Goal: Transaction & Acquisition: Purchase product/service

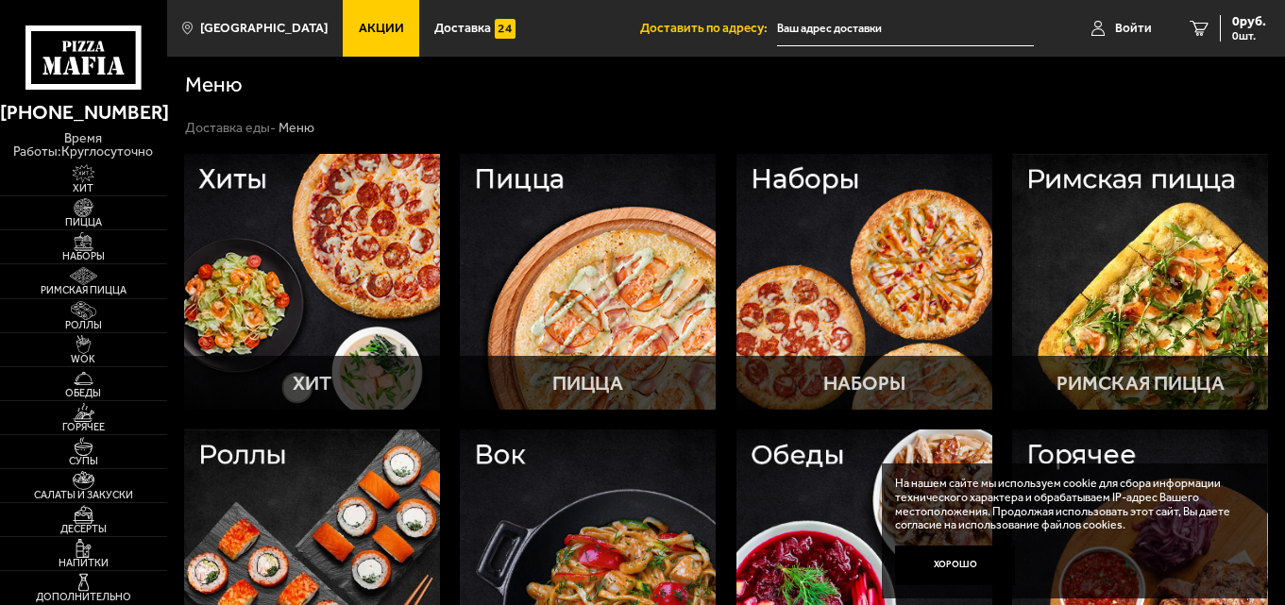
click at [916, 32] on input "text" at bounding box center [905, 28] width 257 height 35
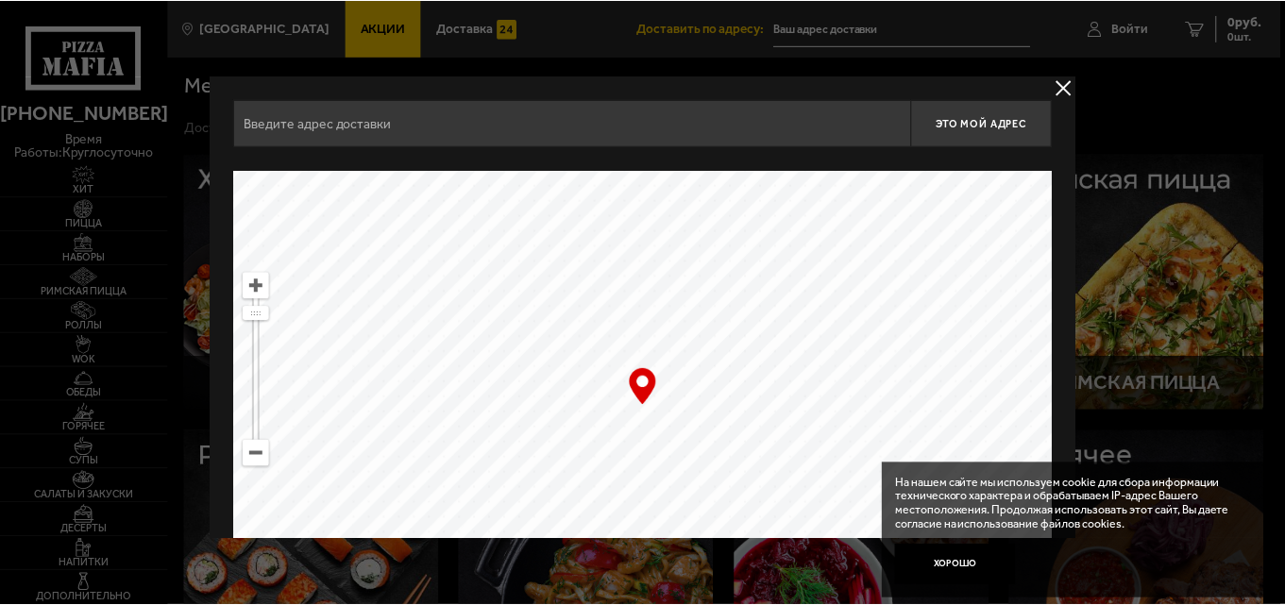
scroll to position [127, 0]
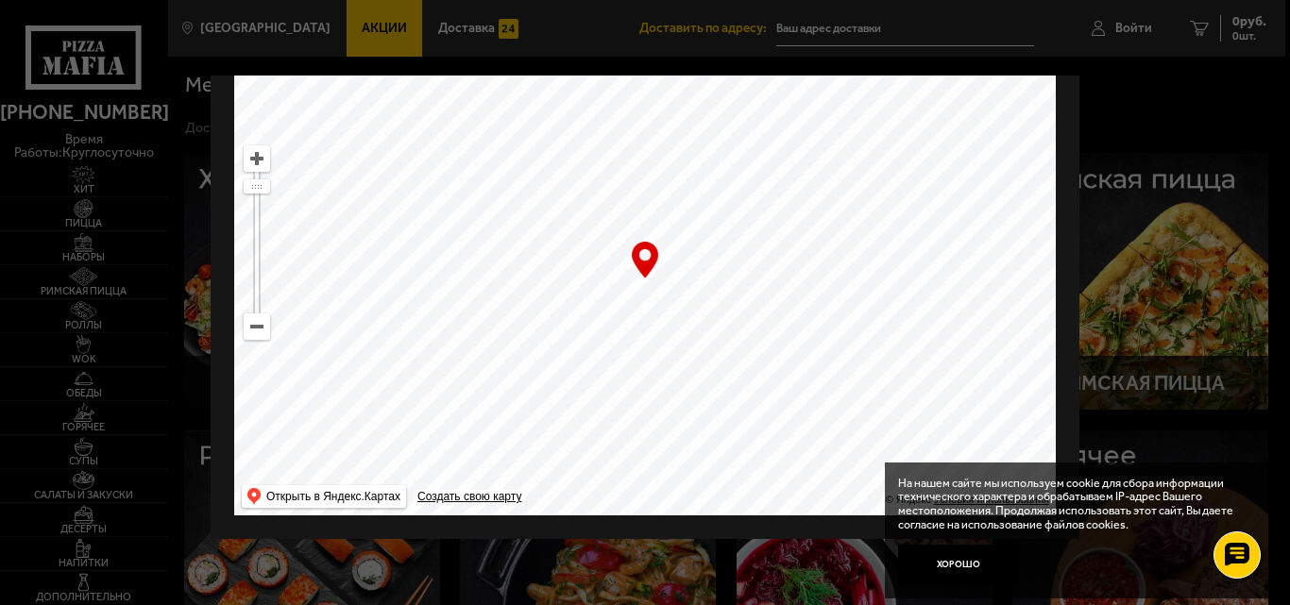
drag, startPoint x: 928, startPoint y: 366, endPoint x: 757, endPoint y: 203, distance: 235.8
click at [757, 203] on ymaps at bounding box center [645, 279] width 822 height 472
drag, startPoint x: 832, startPoint y: 336, endPoint x: 685, endPoint y: 229, distance: 182.5
click at [685, 229] on ymaps at bounding box center [645, 279] width 822 height 472
drag, startPoint x: 722, startPoint y: 313, endPoint x: 679, endPoint y: 218, distance: 103.6
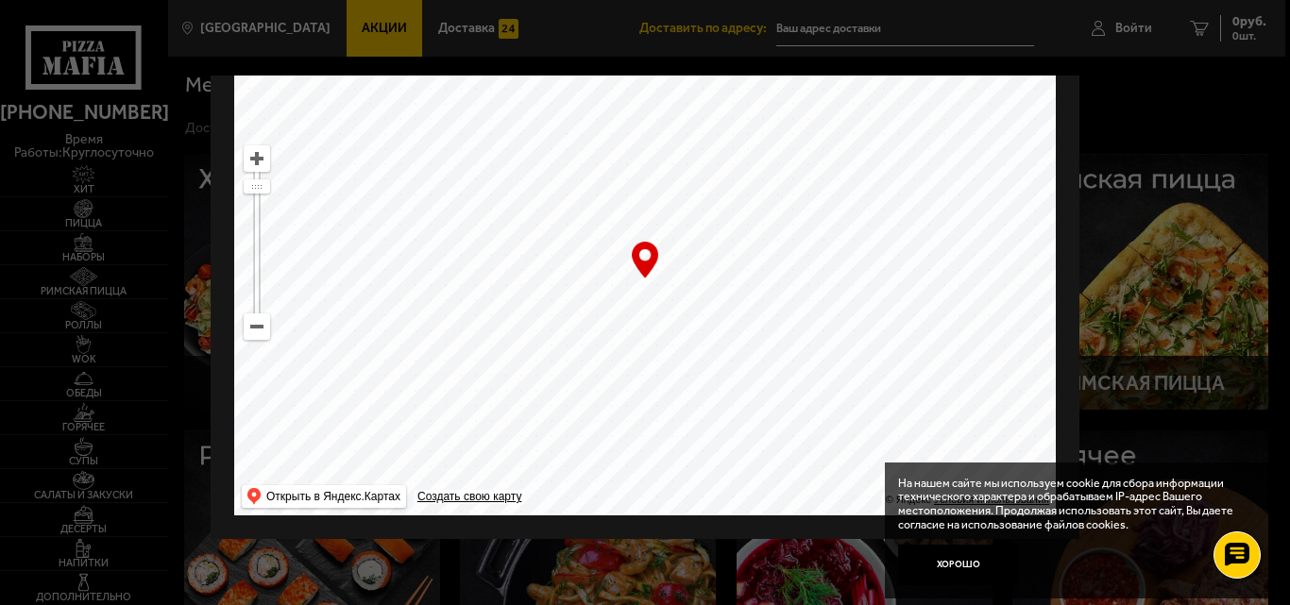
click at [679, 218] on ymaps at bounding box center [645, 279] width 822 height 472
drag, startPoint x: 649, startPoint y: 210, endPoint x: 625, endPoint y: 171, distance: 45.4
click at [625, 171] on ymaps at bounding box center [645, 279] width 822 height 472
drag, startPoint x: 668, startPoint y: 243, endPoint x: 571, endPoint y: 122, distance: 154.6
click at [571, 122] on ymaps at bounding box center [645, 279] width 822 height 472
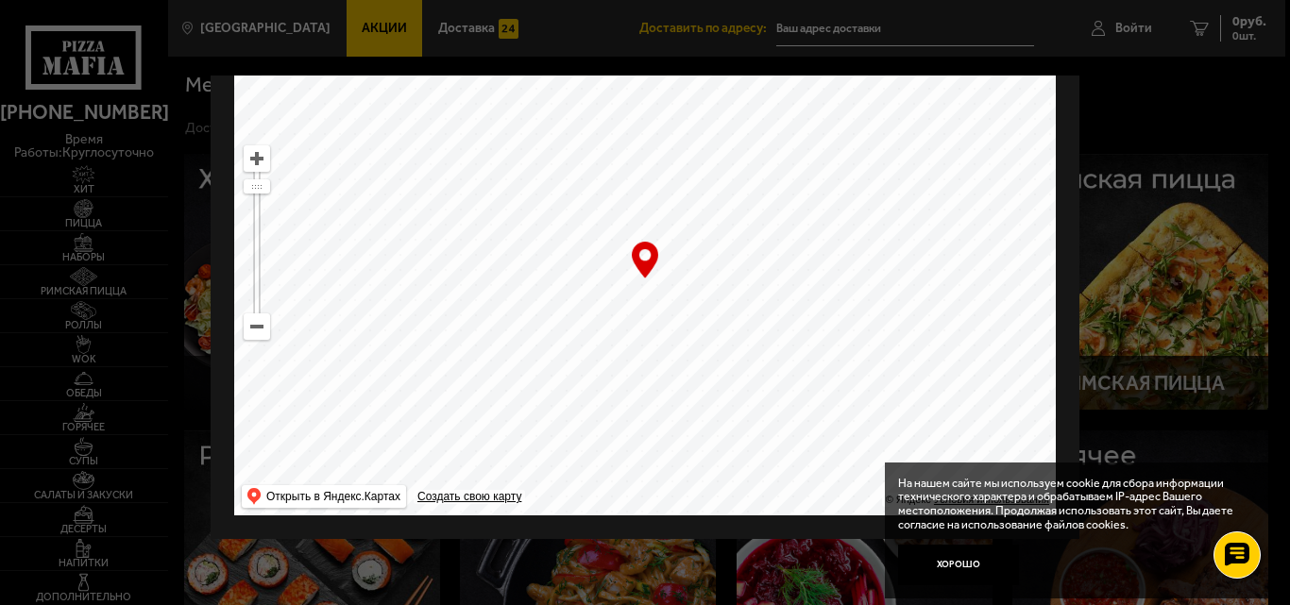
drag, startPoint x: 753, startPoint y: 342, endPoint x: 576, endPoint y: 104, distance: 296.4
click at [576, 104] on ymaps at bounding box center [645, 279] width 822 height 472
drag, startPoint x: 680, startPoint y: 243, endPoint x: 593, endPoint y: 51, distance: 210.5
drag, startPoint x: 551, startPoint y: 279, endPoint x: 666, endPoint y: 124, distance: 193.1
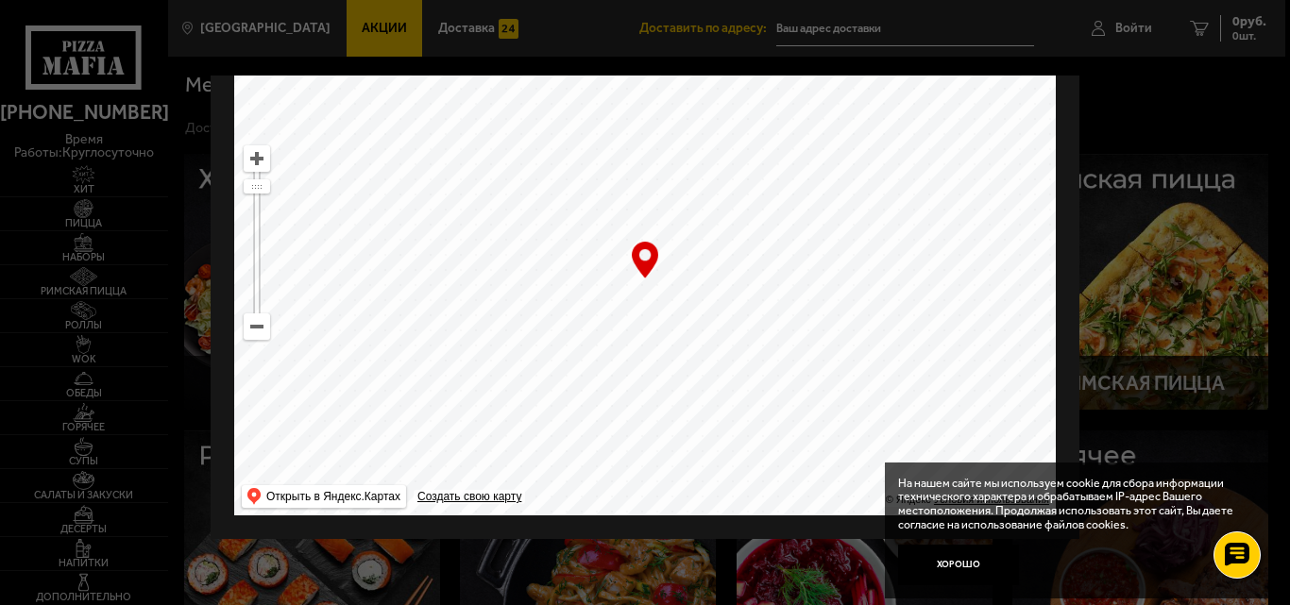
click at [666, 124] on ymaps at bounding box center [645, 279] width 822 height 472
drag, startPoint x: 720, startPoint y: 294, endPoint x: 618, endPoint y: 100, distance: 218.8
click at [618, 100] on ymaps at bounding box center [645, 279] width 822 height 472
drag, startPoint x: 691, startPoint y: 231, endPoint x: 572, endPoint y: 34, distance: 230.5
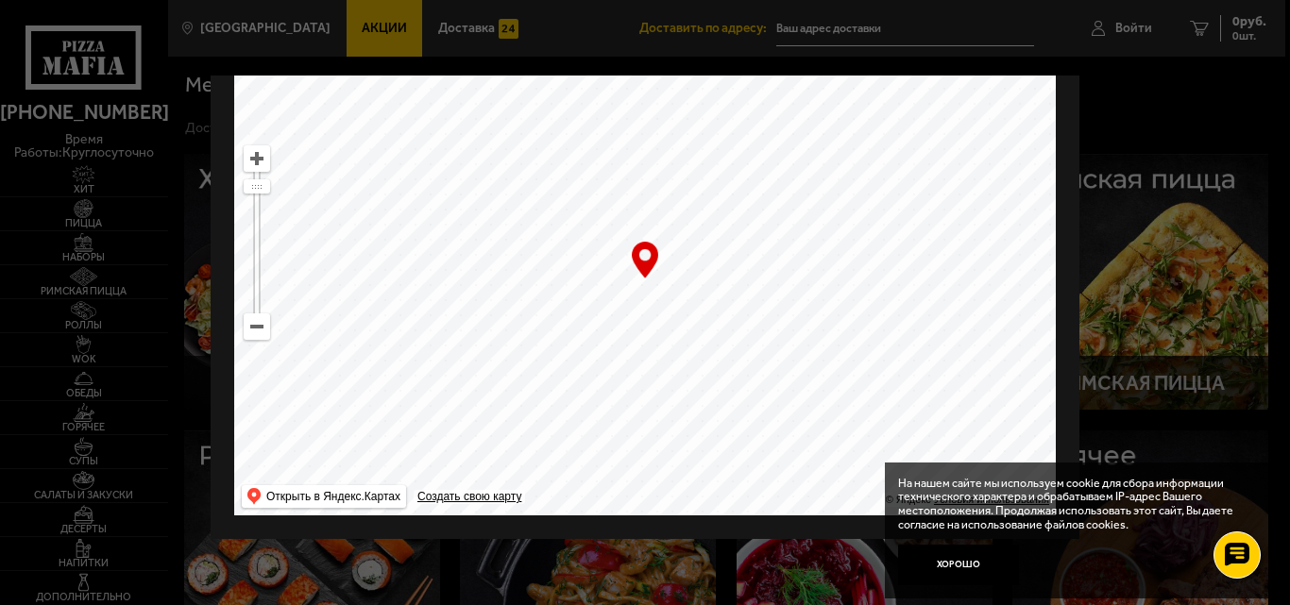
drag, startPoint x: 686, startPoint y: 256, endPoint x: 555, endPoint y: 81, distance: 218.0
click at [555, 81] on ymaps at bounding box center [645, 279] width 822 height 472
drag, startPoint x: 655, startPoint y: 260, endPoint x: 599, endPoint y: 112, distance: 157.9
click at [599, 112] on div "… © Яндекс Условия использования Открыть в Яндекс.Картах Создать свою карту" at bounding box center [645, 279] width 822 height 472
drag, startPoint x: 730, startPoint y: 333, endPoint x: 616, endPoint y: 70, distance: 287.2
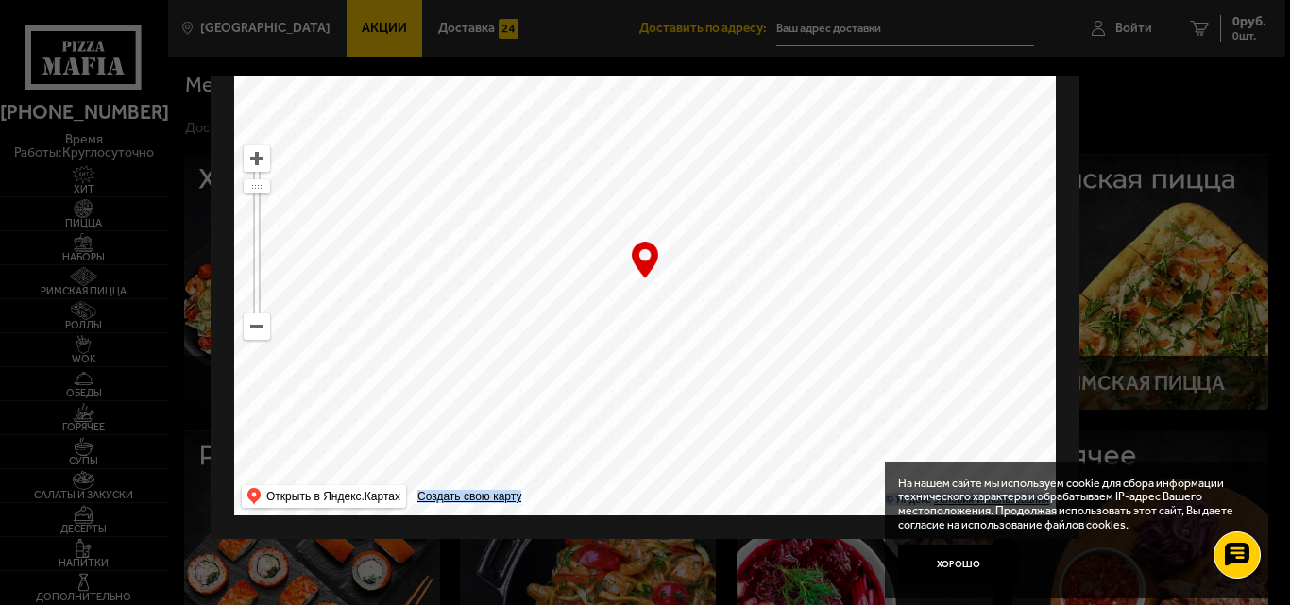
drag, startPoint x: 634, startPoint y: 325, endPoint x: 806, endPoint y: 132, distance: 258.2
click at [806, 132] on ymaps at bounding box center [645, 279] width 822 height 472
drag, startPoint x: 669, startPoint y: 302, endPoint x: 494, endPoint y: 40, distance: 315.4
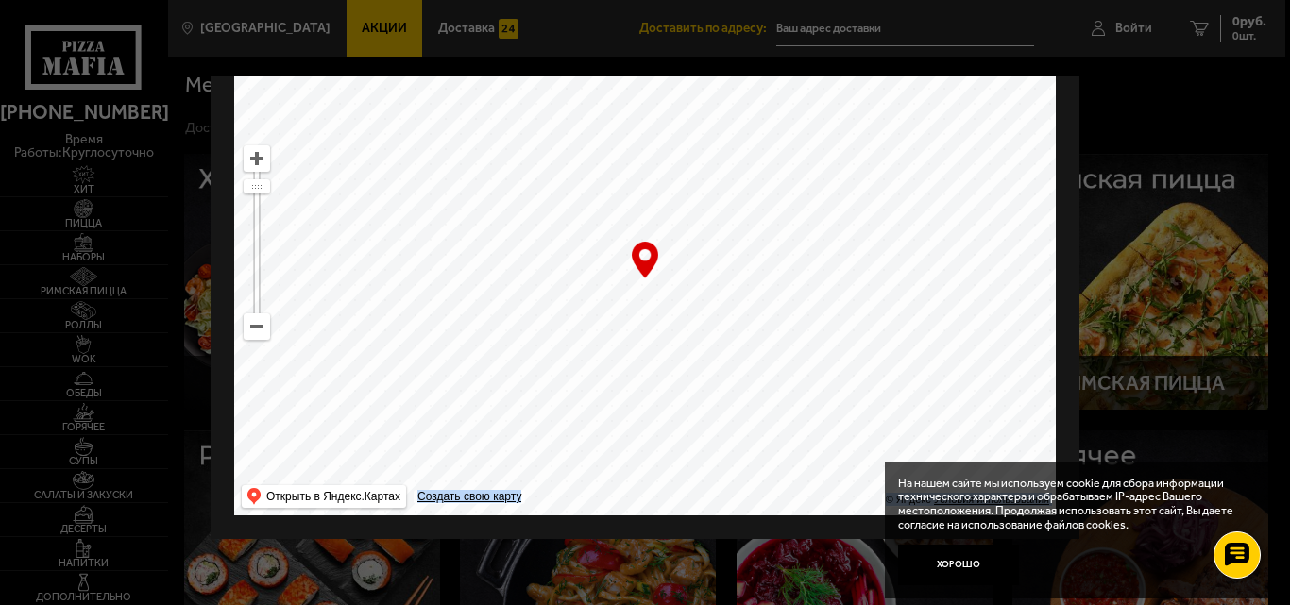
drag, startPoint x: 668, startPoint y: 350, endPoint x: 727, endPoint y: 130, distance: 228.0
click at [727, 130] on ymaps at bounding box center [645, 279] width 822 height 472
drag, startPoint x: 803, startPoint y: 314, endPoint x: 541, endPoint y: 93, distance: 342.5
click at [542, 93] on ymaps at bounding box center [645, 279] width 822 height 472
drag, startPoint x: 821, startPoint y: 308, endPoint x: 418, endPoint y: 145, distance: 434.3
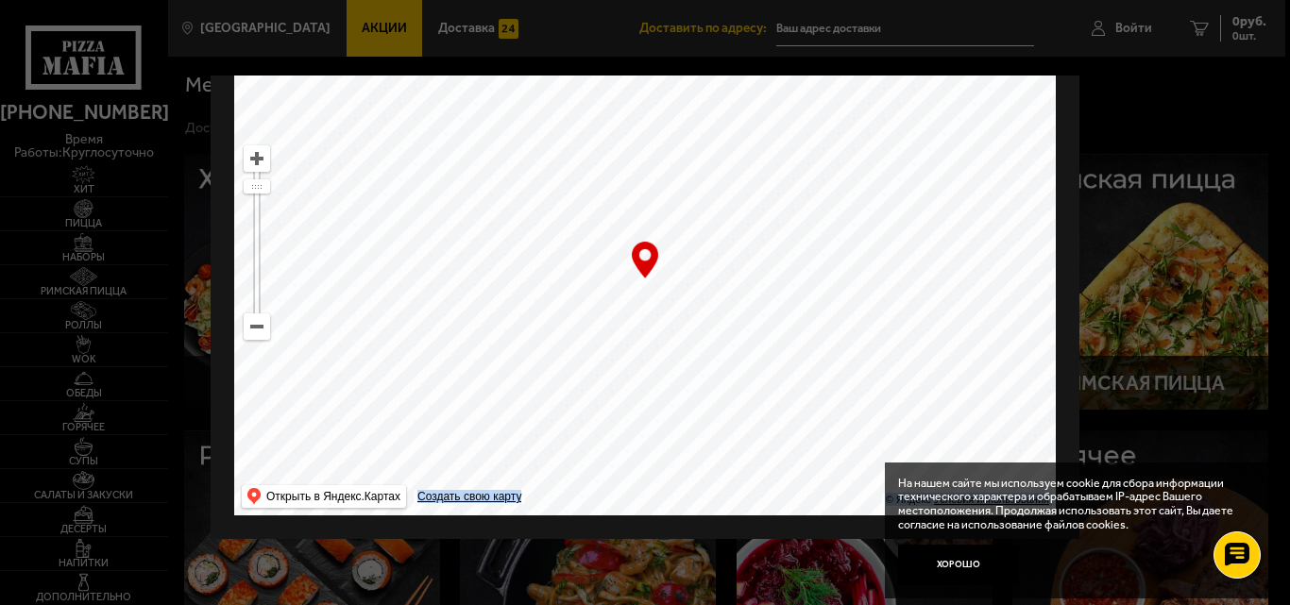
click at [418, 145] on ymaps at bounding box center [645, 279] width 822 height 472
drag, startPoint x: 867, startPoint y: 272, endPoint x: 526, endPoint y: -13, distance: 444.5
drag, startPoint x: 693, startPoint y: 312, endPoint x: 570, endPoint y: 131, distance: 218.8
click at [570, 131] on ymaps at bounding box center [645, 279] width 822 height 472
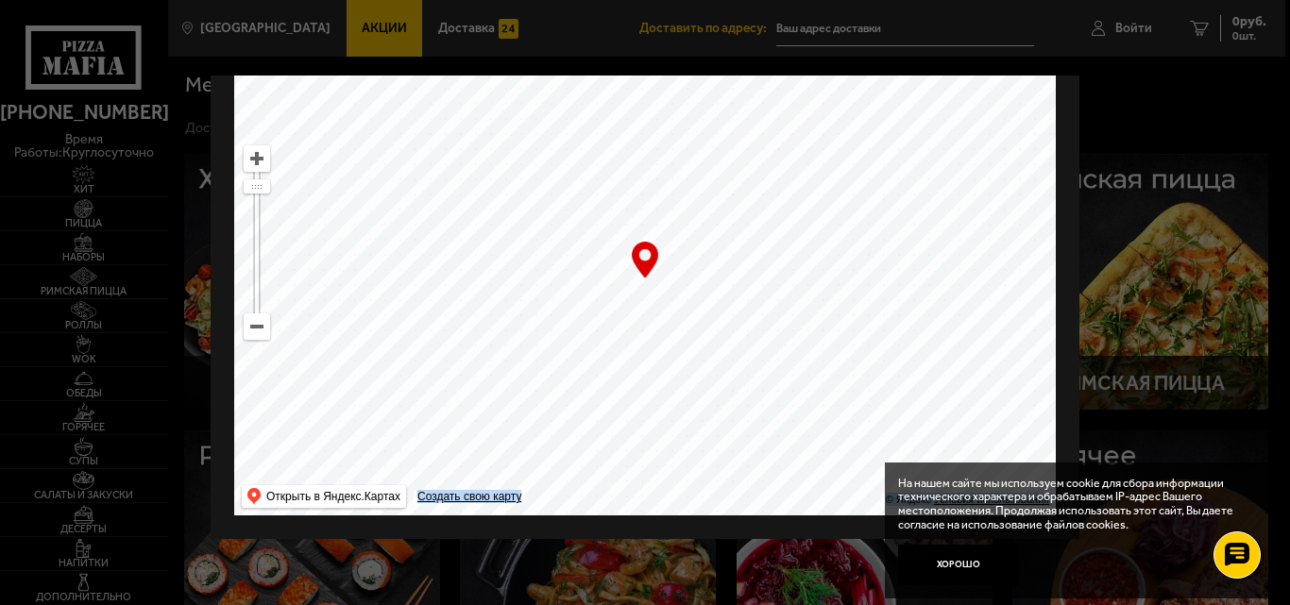
drag, startPoint x: 555, startPoint y: 336, endPoint x: 587, endPoint y: 88, distance: 250.4
click at [587, 88] on ymaps at bounding box center [645, 279] width 822 height 472
drag, startPoint x: 659, startPoint y: 396, endPoint x: 553, endPoint y: 145, distance: 273.0
click at [553, 145] on ymaps at bounding box center [645, 279] width 822 height 472
drag, startPoint x: 681, startPoint y: 331, endPoint x: 505, endPoint y: 132, distance: 265.0
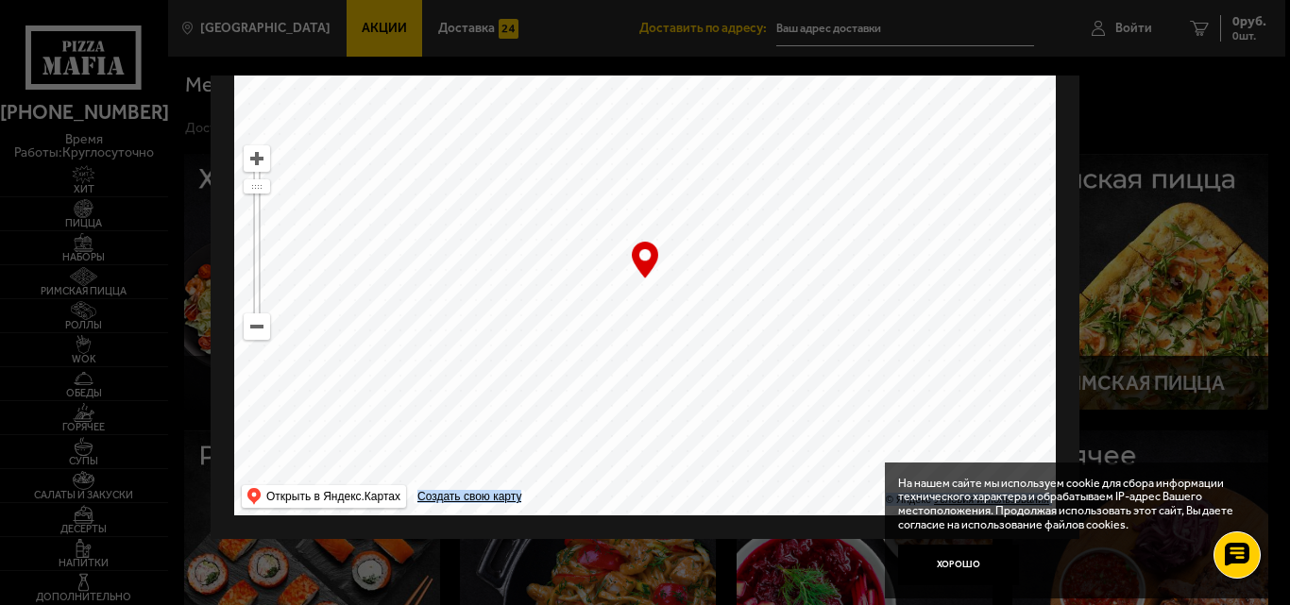
click at [506, 135] on ymaps at bounding box center [645, 279] width 822 height 472
drag, startPoint x: 610, startPoint y: 302, endPoint x: 497, endPoint y: 149, distance: 190.4
click at [502, 150] on ymaps at bounding box center [645, 279] width 822 height 472
drag, startPoint x: 608, startPoint y: 359, endPoint x: 620, endPoint y: 133, distance: 226.0
click at [620, 133] on ymaps at bounding box center [645, 279] width 822 height 472
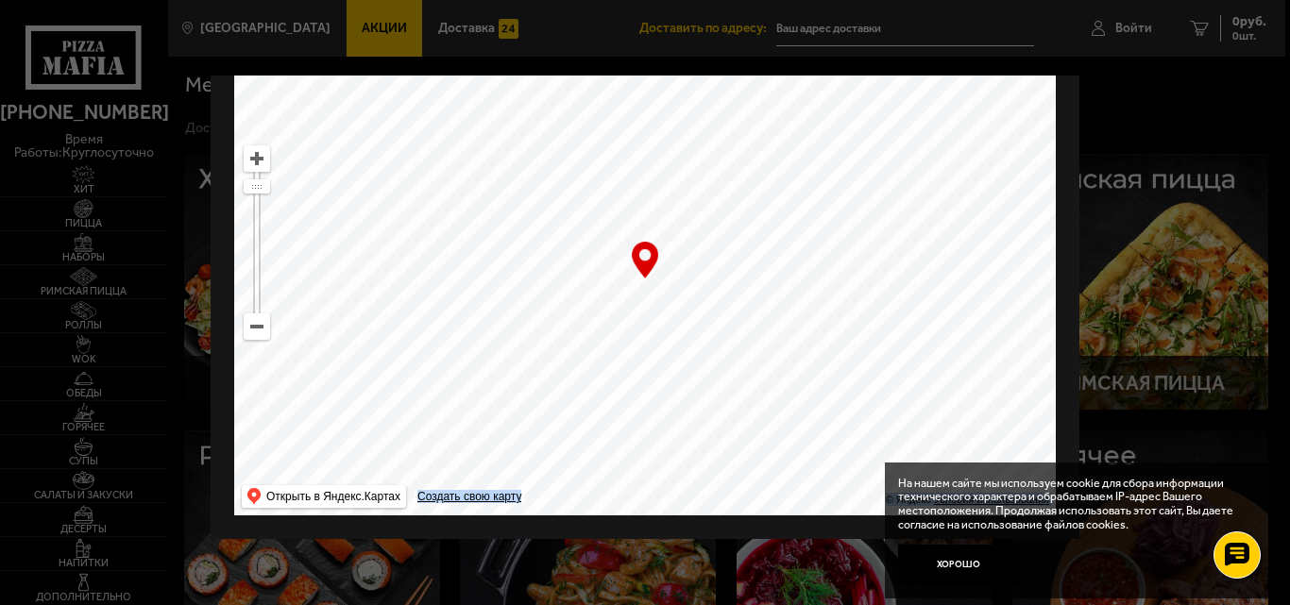
drag, startPoint x: 706, startPoint y: 333, endPoint x: 578, endPoint y: 128, distance: 242.7
click at [578, 130] on ymaps at bounding box center [645, 279] width 822 height 472
drag, startPoint x: 734, startPoint y: 345, endPoint x: 541, endPoint y: 95, distance: 315.1
click at [542, 95] on ymaps at bounding box center [645, 279] width 822 height 472
drag, startPoint x: 689, startPoint y: 349, endPoint x: 488, endPoint y: 172, distance: 268.3
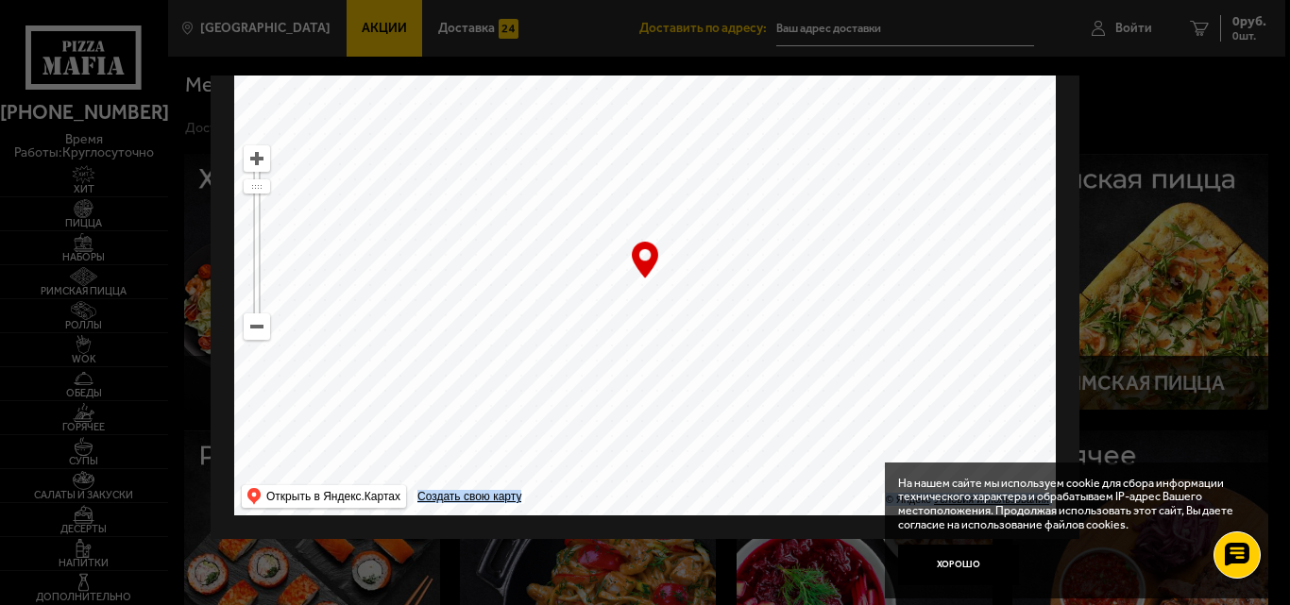
click at [488, 172] on ymaps at bounding box center [645, 279] width 822 height 472
drag, startPoint x: 617, startPoint y: 295, endPoint x: 451, endPoint y: 85, distance: 267.6
click at [451, 85] on ymaps at bounding box center [645, 279] width 822 height 472
drag, startPoint x: 659, startPoint y: 319, endPoint x: 509, endPoint y: 86, distance: 277.4
click at [509, 86] on ymaps at bounding box center [645, 279] width 822 height 472
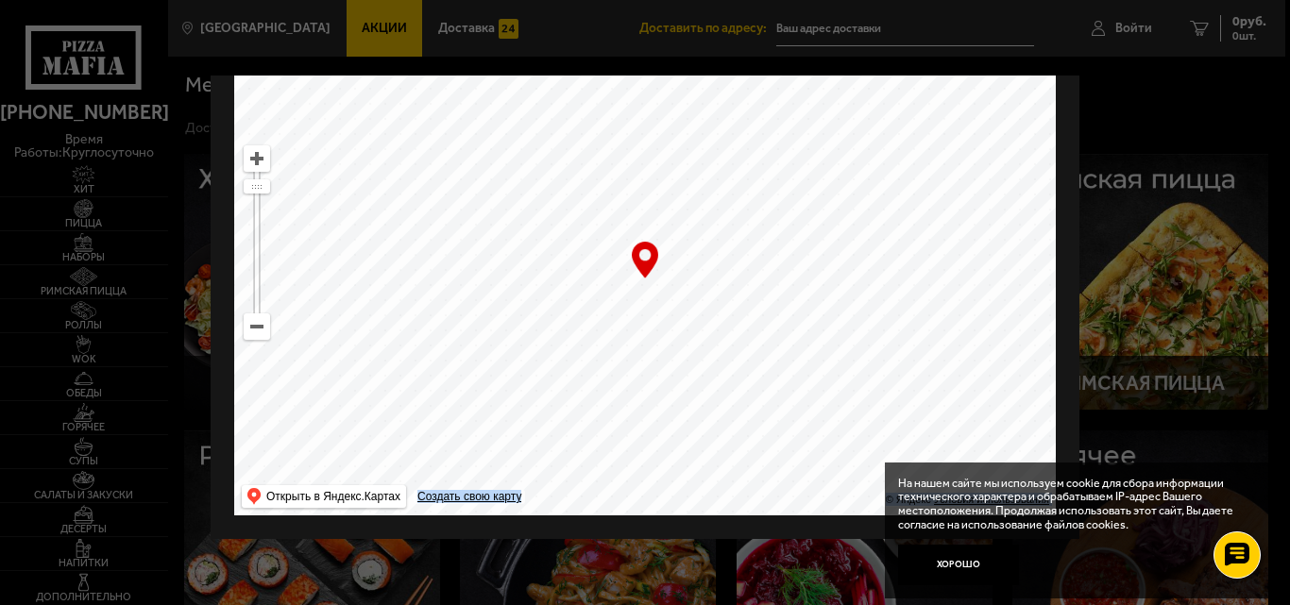
drag
click at [463, 94] on ymaps at bounding box center [645, 279] width 822 height 472
click at [460, 132] on ymaps at bounding box center [645, 279] width 822 height 472
click at [510, 147] on ymaps at bounding box center [645, 279] width 822 height 472
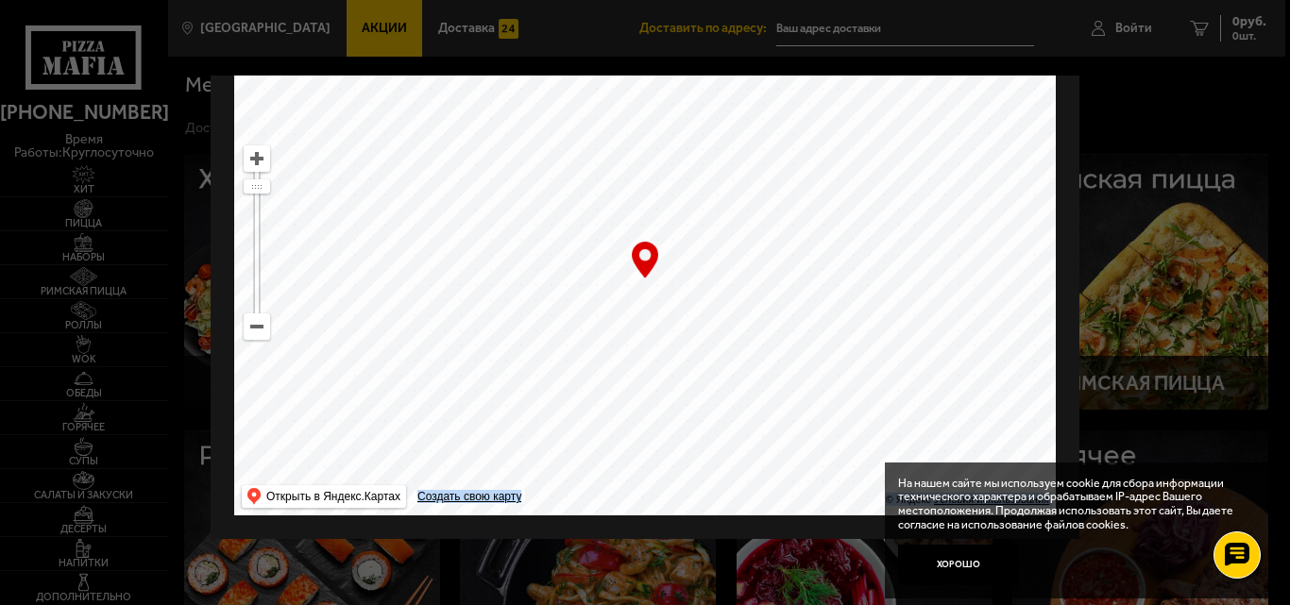
click at [538, 164] on ymaps at bounding box center [645, 279] width 822 height 472
drag, startPoint x: 668, startPoint y: 199, endPoint x: 510, endPoint y: 387, distance: 245.4
click at [510, 387] on ymaps at bounding box center [645, 279] width 822 height 472
type input "[STREET_ADDRESS]"
drag, startPoint x: 675, startPoint y: 328, endPoint x: 682, endPoint y: 303, distance: 25.4
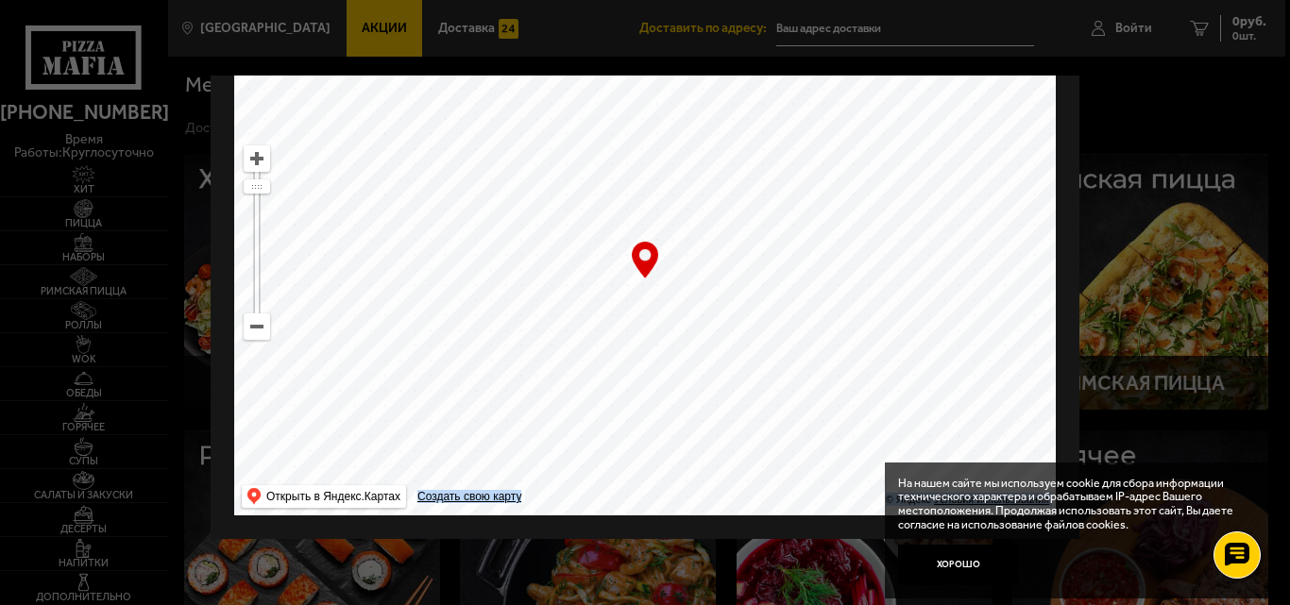
click at [682, 303] on ymaps at bounding box center [645, 279] width 822 height 472
click at [963, 571] on button "Хорошо" at bounding box center [958, 565] width 121 height 41
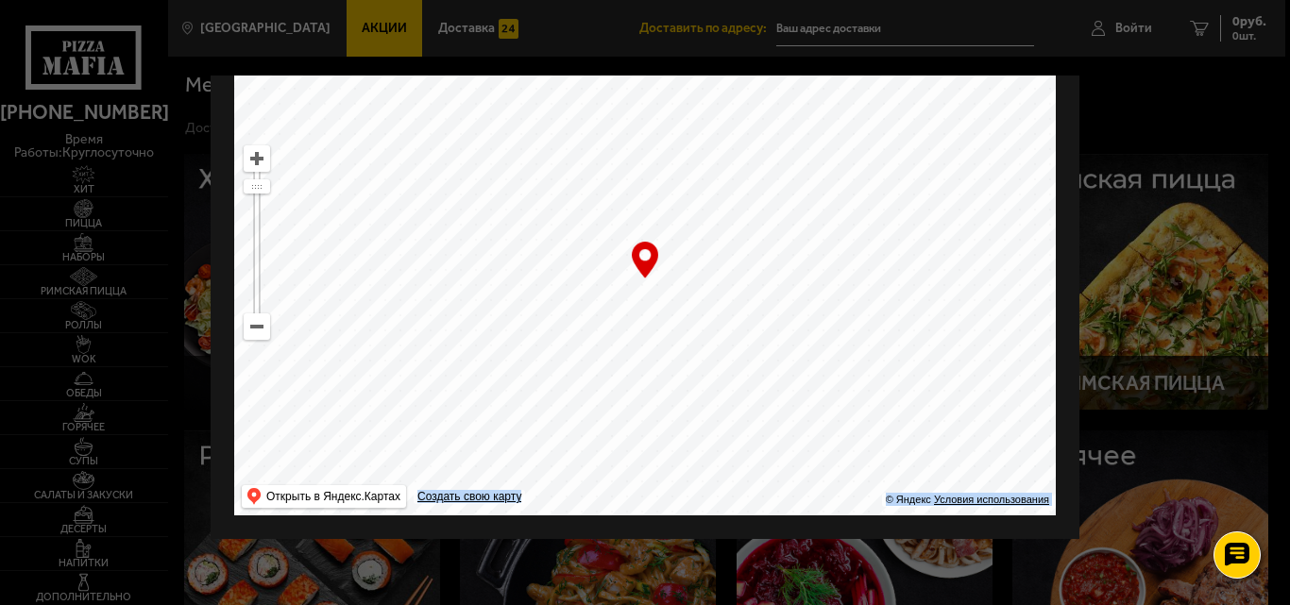
click at [640, 265] on div "… © Яндекс Условия использования Открыть в Яндекс.Картах Создать свою карту" at bounding box center [645, 279] width 822 height 472
click at [647, 296] on ymaps at bounding box center [645, 279] width 822 height 472
click at [905, 34] on div at bounding box center [645, 302] width 1290 height 605
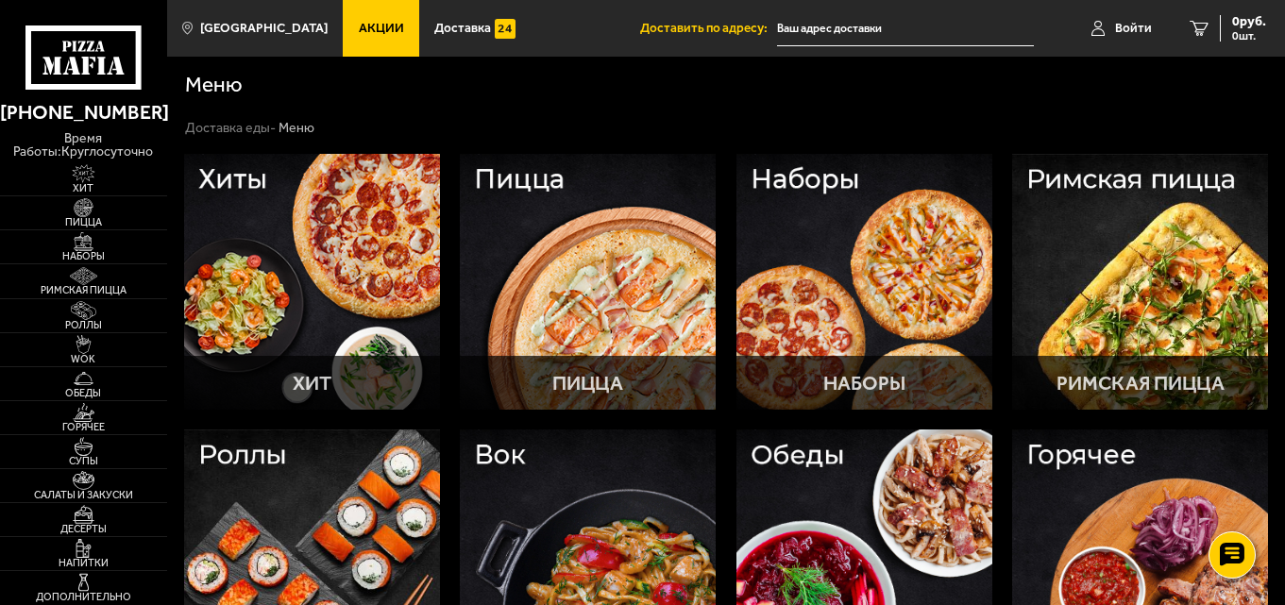
click at [892, 22] on input "text" at bounding box center [905, 28] width 257 height 35
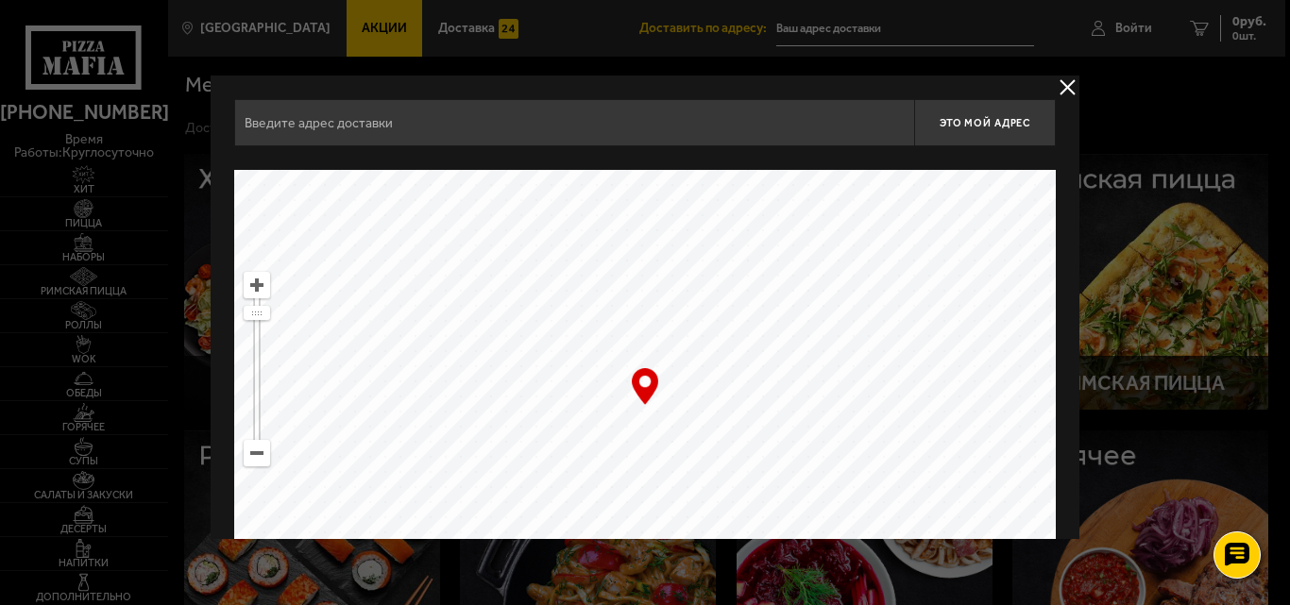
click at [472, 116] on input "text" at bounding box center [574, 122] width 680 height 47
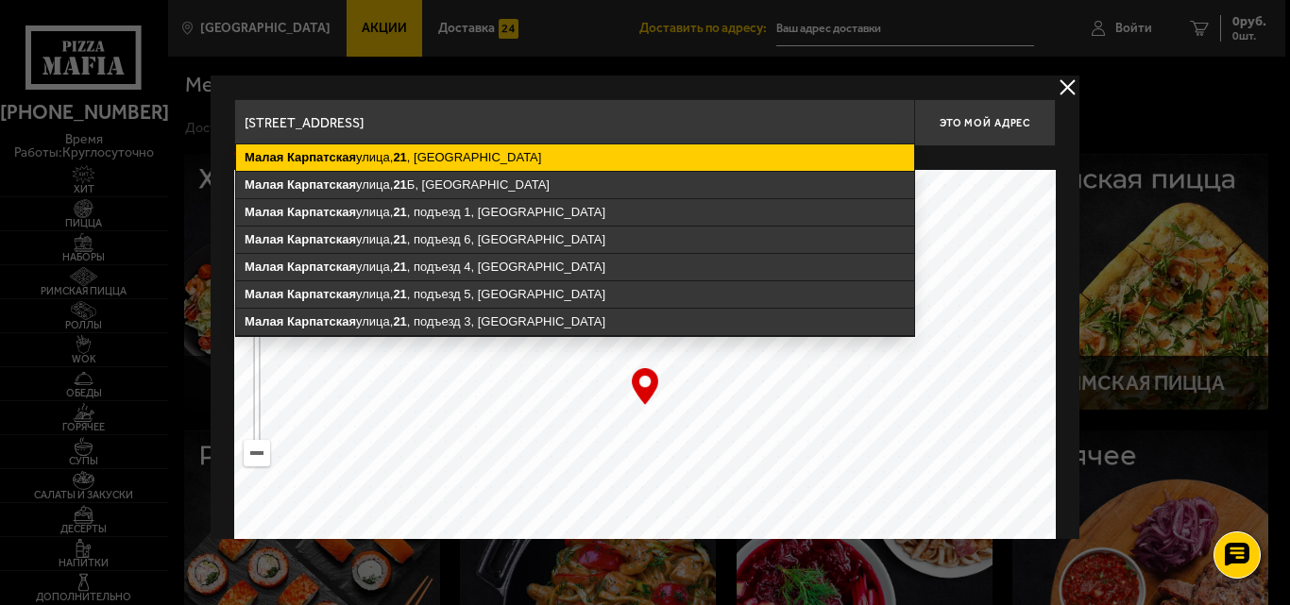
click at [484, 152] on ymaps "[STREET_ADDRESS]" at bounding box center [575, 158] width 678 height 26
type input "[STREET_ADDRESS]"
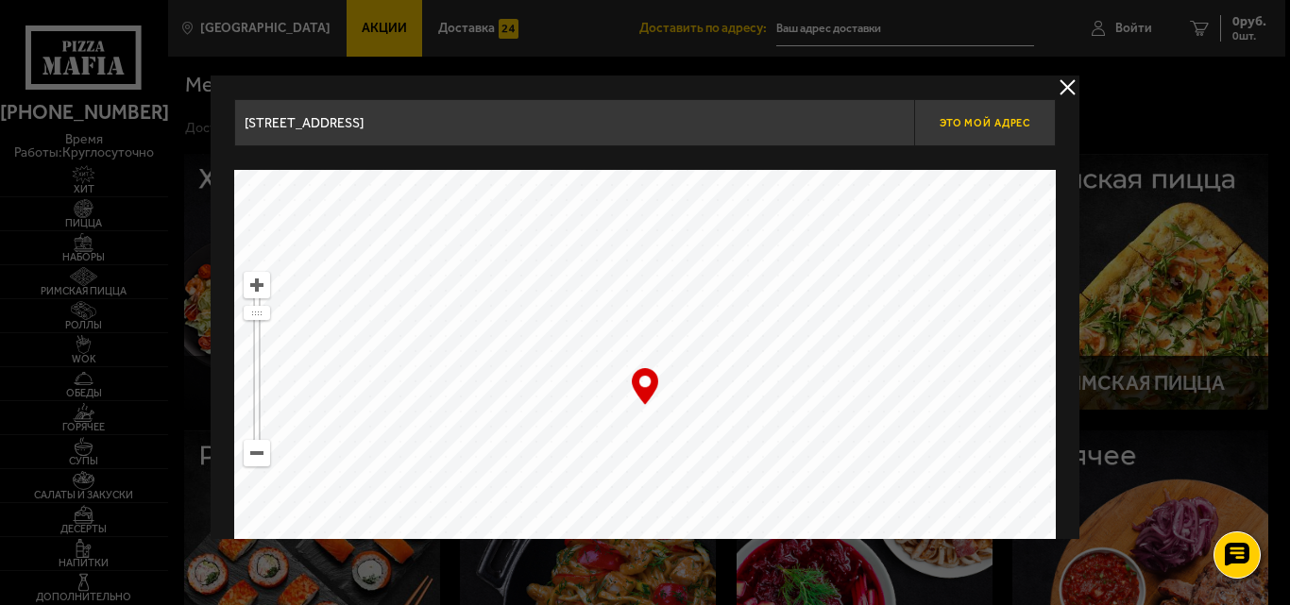
click at [981, 113] on button "Это мой адрес" at bounding box center [985, 122] width 142 height 47
drag, startPoint x: 656, startPoint y: 400, endPoint x: 716, endPoint y: 361, distance: 71.5
click at [716, 361] on ymaps at bounding box center [645, 406] width 822 height 472
click at [1072, 82] on button "delivery type" at bounding box center [1068, 88] width 24 height 24
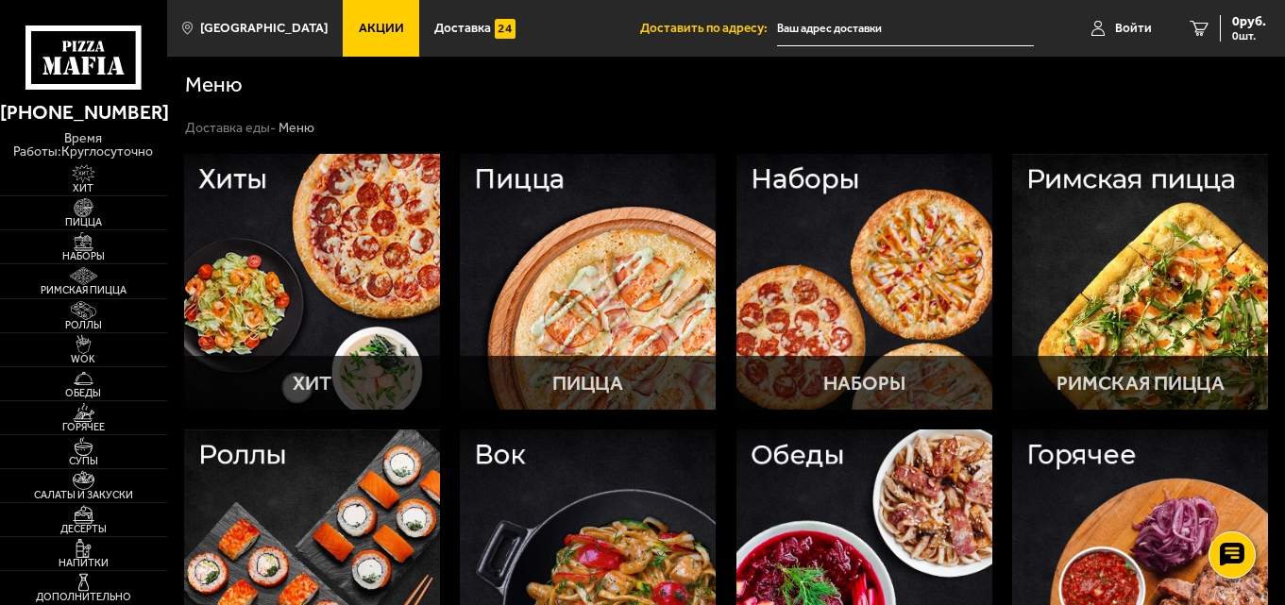
click at [917, 22] on input "text" at bounding box center [905, 28] width 257 height 35
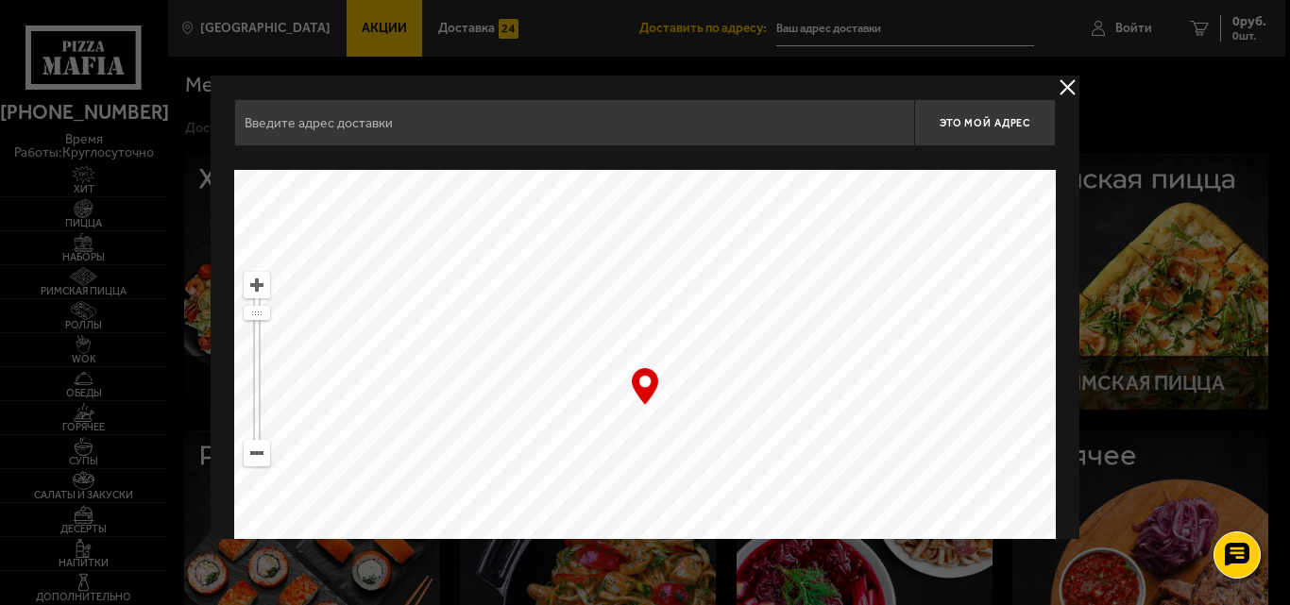
click at [557, 128] on input "text" at bounding box center [574, 122] width 680 height 47
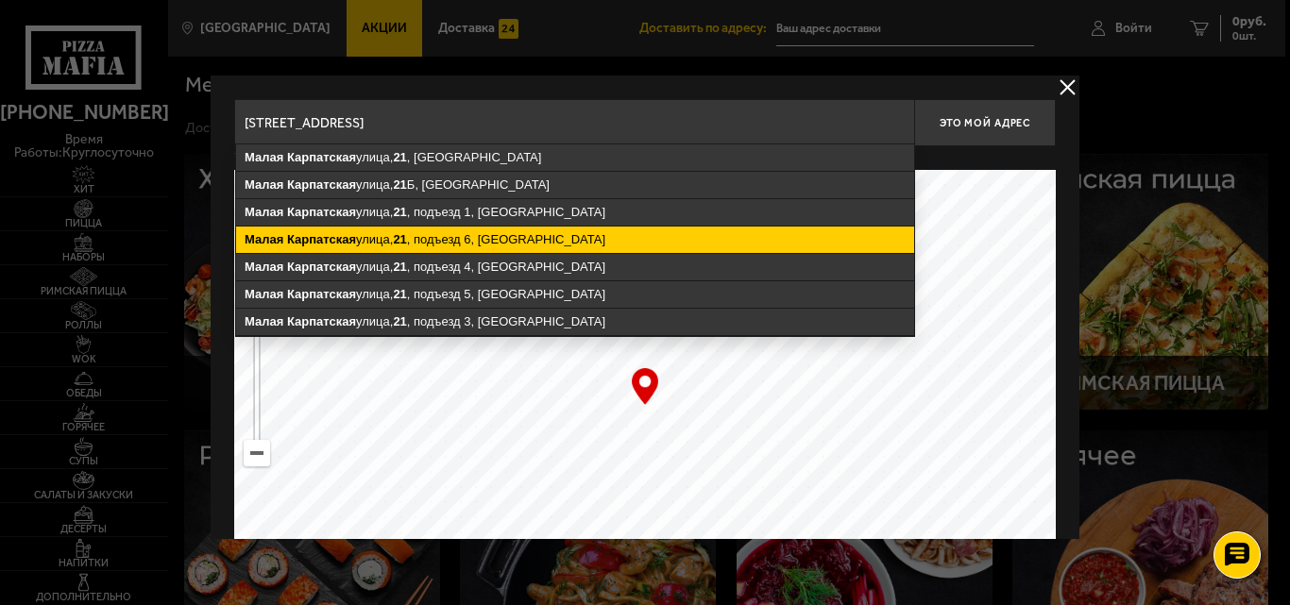
click at [471, 237] on ymaps "[STREET_ADDRESS]" at bounding box center [575, 240] width 678 height 26
type input "[STREET_ADDRESS]"
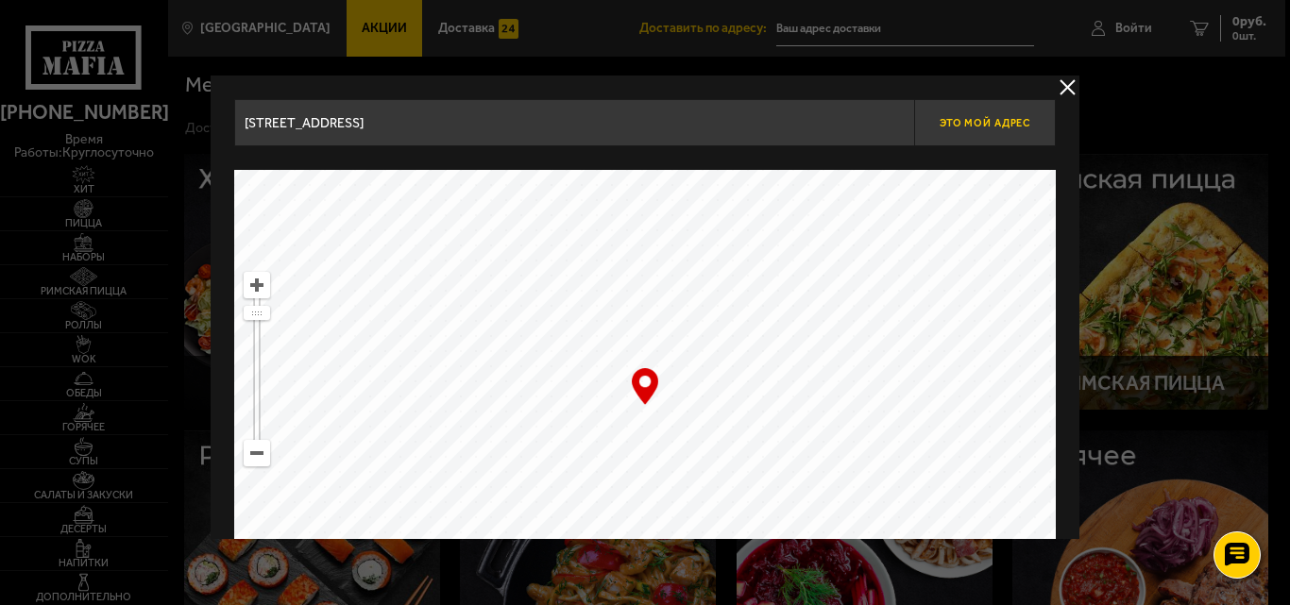
click at [957, 124] on span "Это мой адрес" at bounding box center [985, 123] width 91 height 12
click at [1071, 89] on button "delivery type" at bounding box center [1068, 88] width 24 height 24
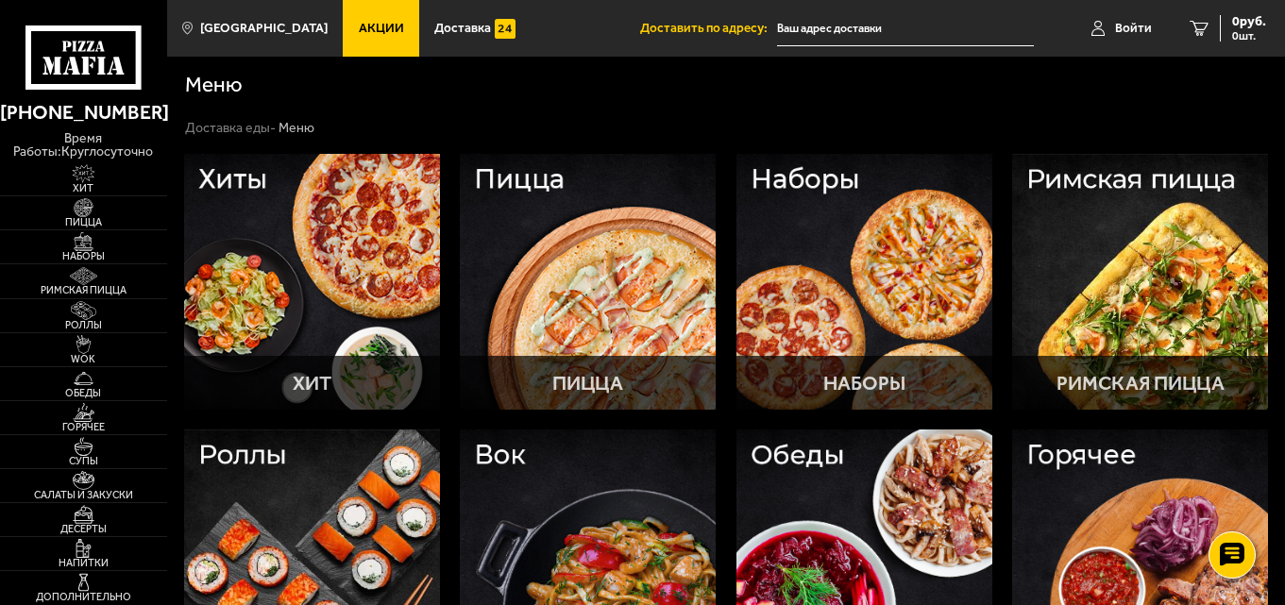
click at [875, 28] on input "text" at bounding box center [905, 28] width 257 height 35
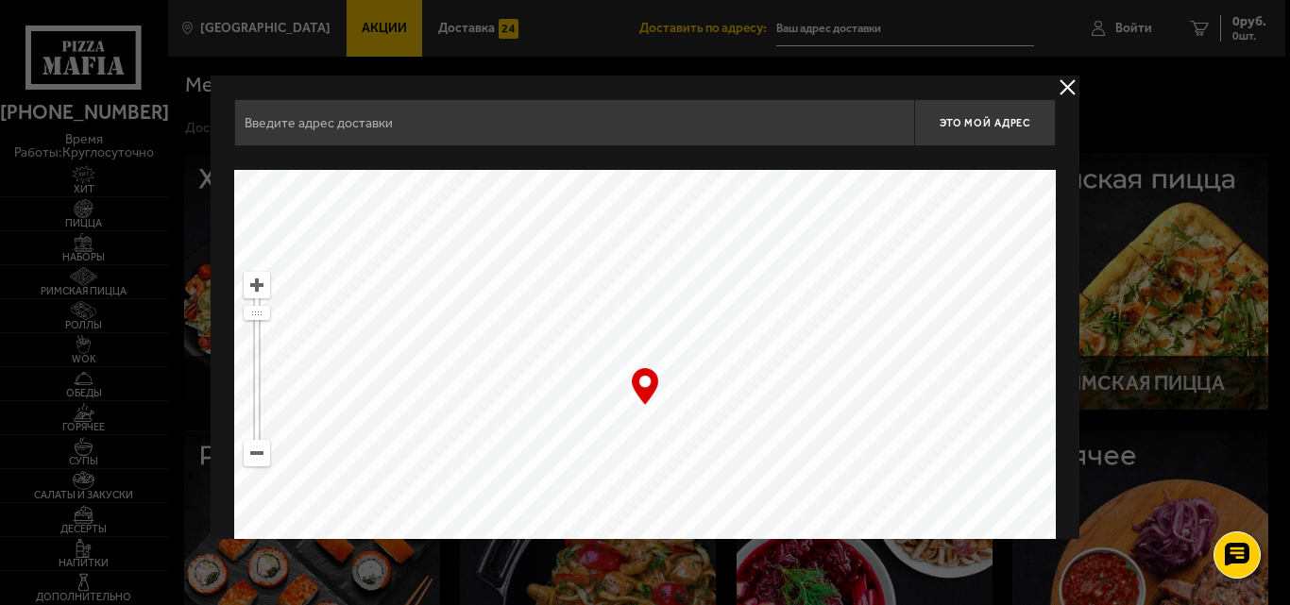
click at [521, 112] on input "text" at bounding box center [574, 122] width 680 height 47
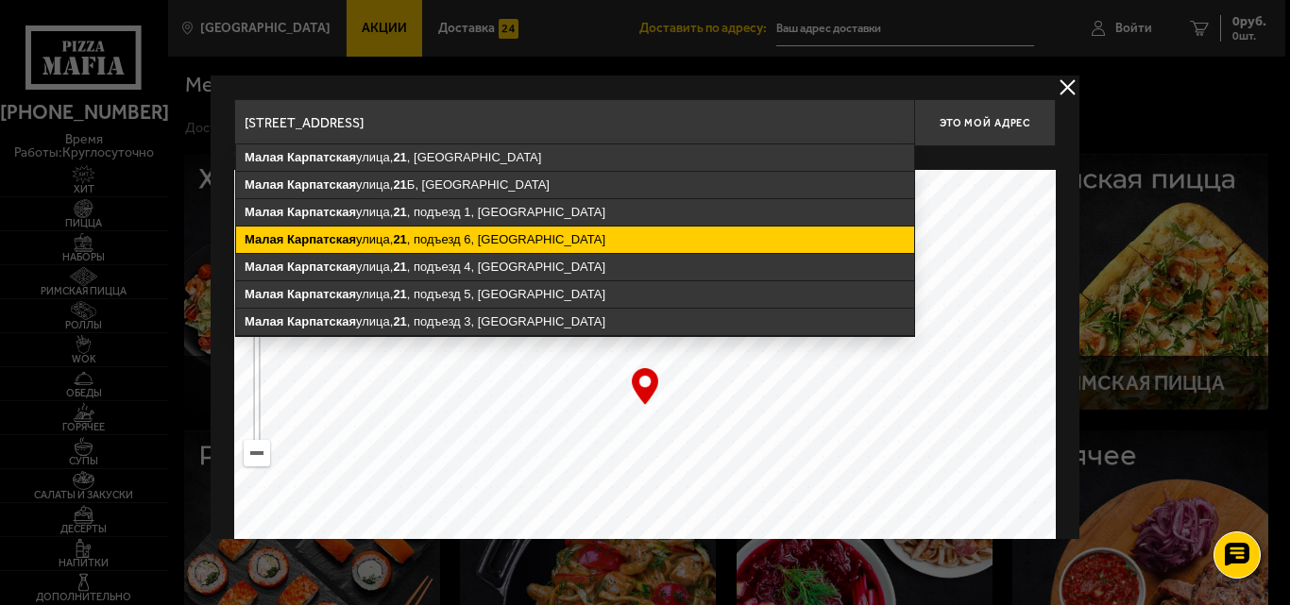
click at [485, 236] on ymaps "[STREET_ADDRESS]" at bounding box center [575, 240] width 678 height 26
type input "[STREET_ADDRESS]"
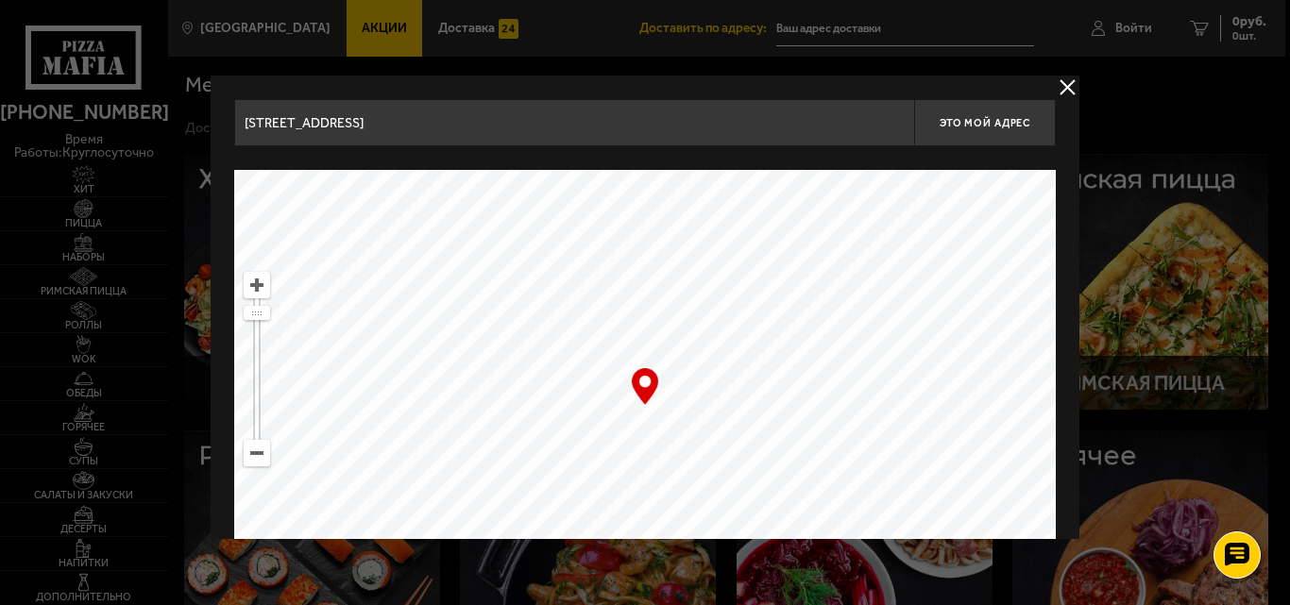
click at [1061, 83] on button "delivery type" at bounding box center [1068, 88] width 24 height 24
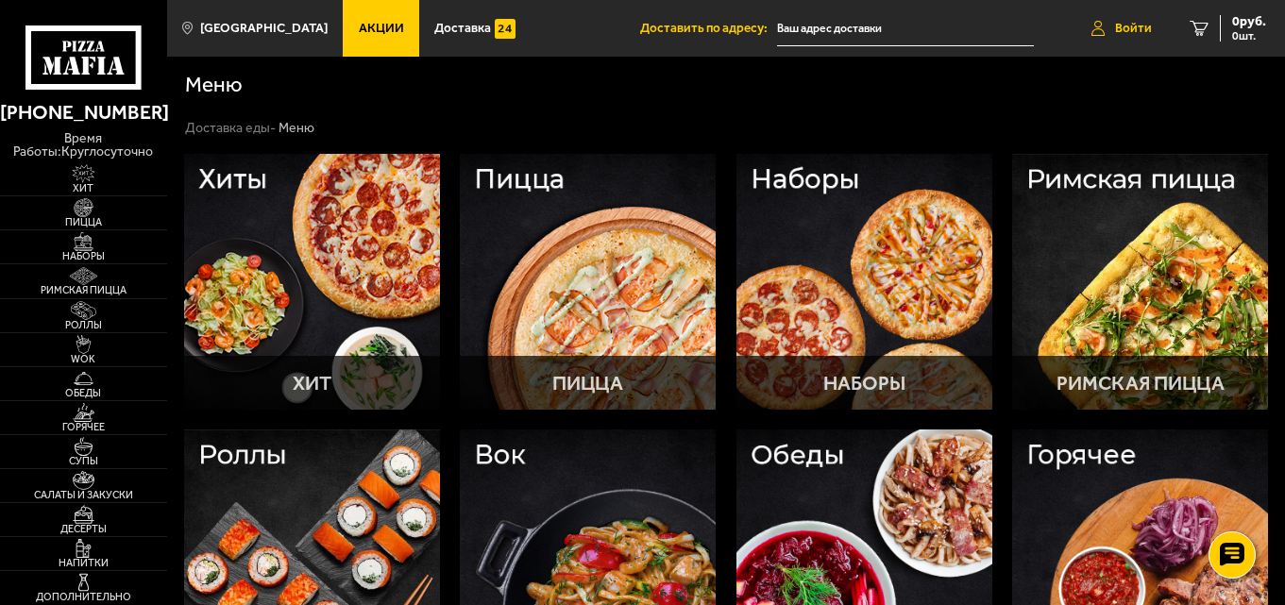
click at [1132, 17] on link "Войти" at bounding box center [1122, 28] width 98 height 57
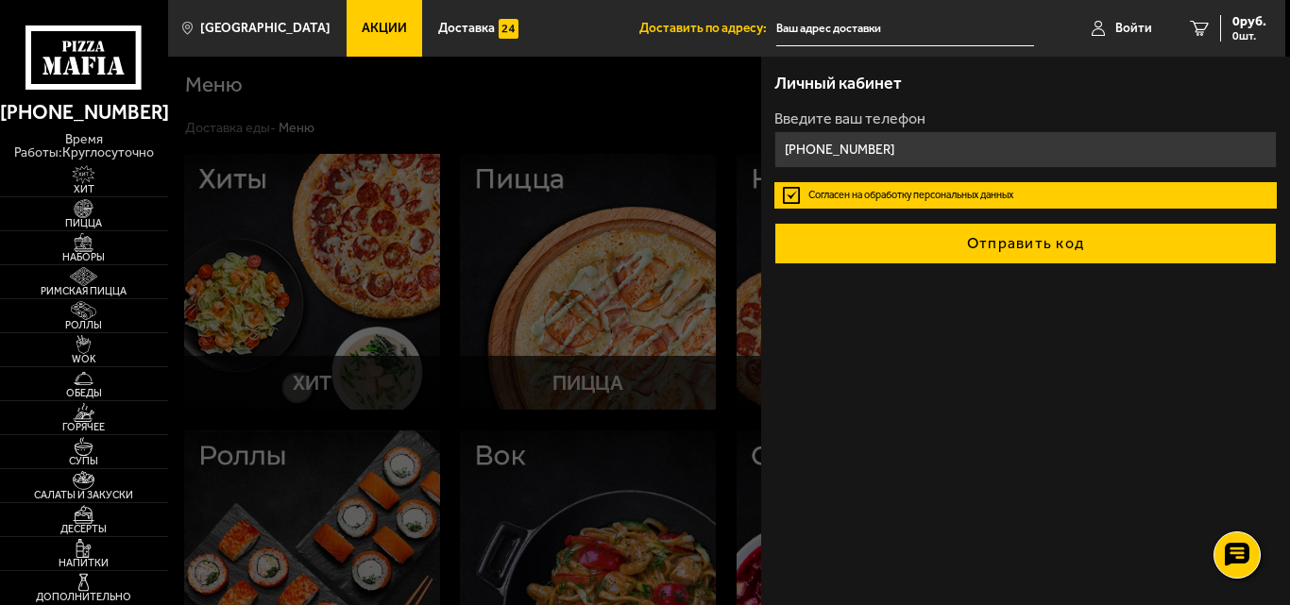
type input "[PHONE_NUMBER]"
click at [956, 245] on button "Отправить код" at bounding box center [1025, 244] width 502 height 42
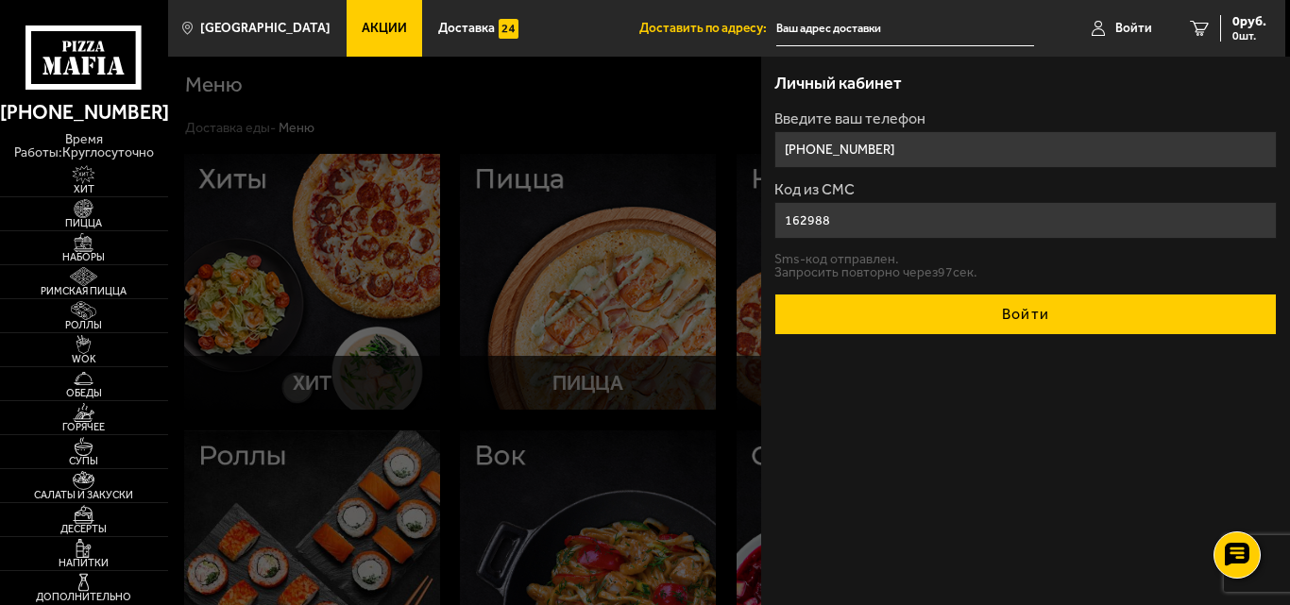
type input "162988"
click at [1023, 305] on button "Войти" at bounding box center [1025, 315] width 502 height 42
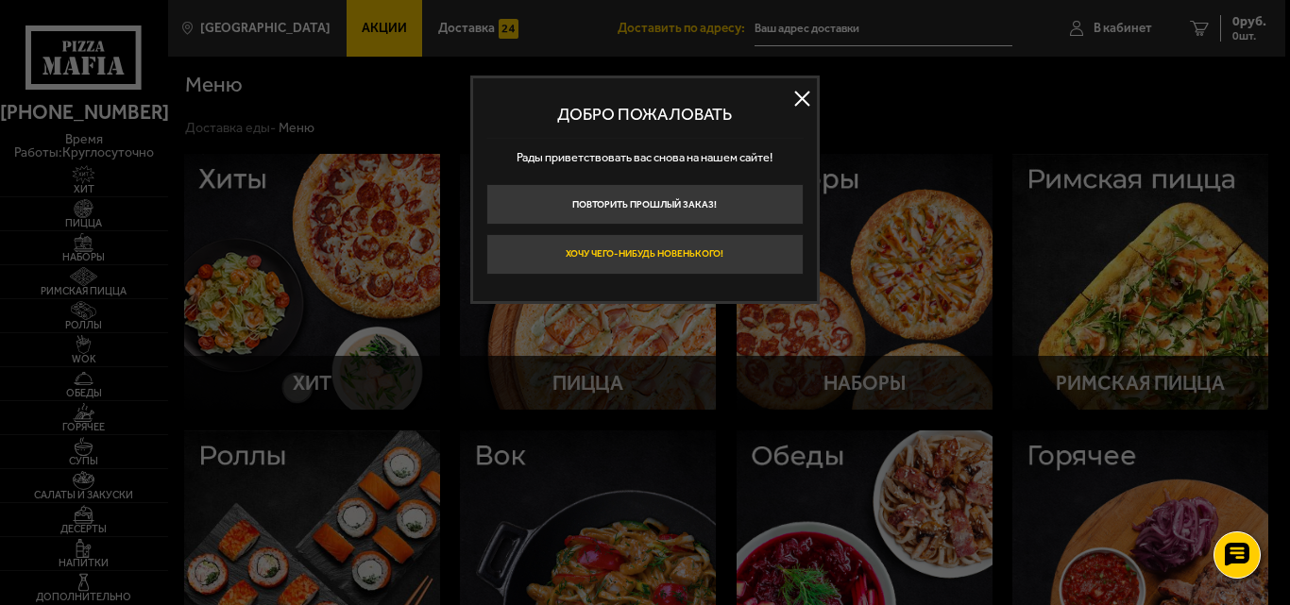
click at [725, 250] on button "Хочу чего-нибудь новенького!" at bounding box center [644, 254] width 317 height 41
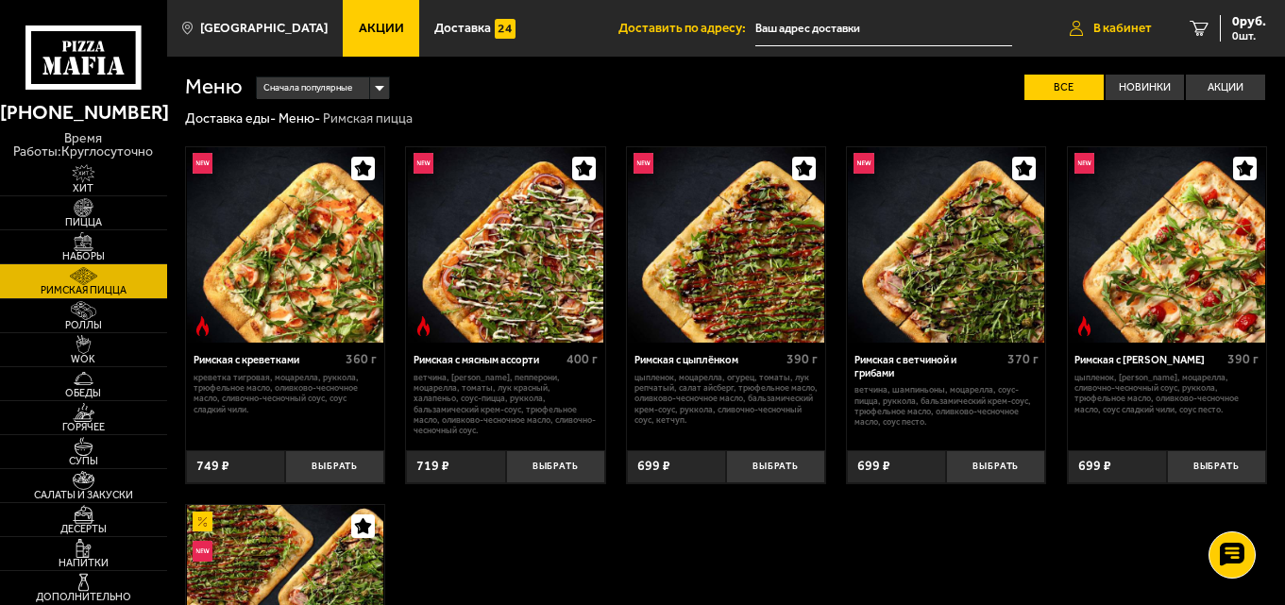
click at [1111, 33] on span "В кабинет" at bounding box center [1123, 28] width 59 height 13
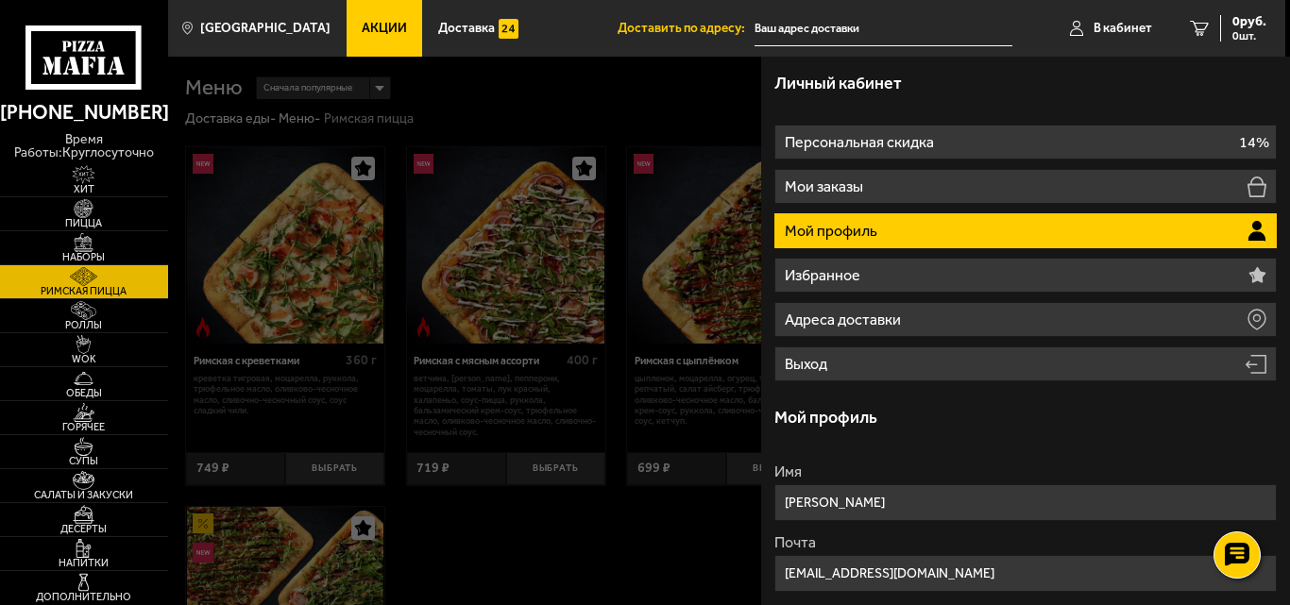
click at [1259, 232] on icon at bounding box center [1257, 231] width 19 height 21
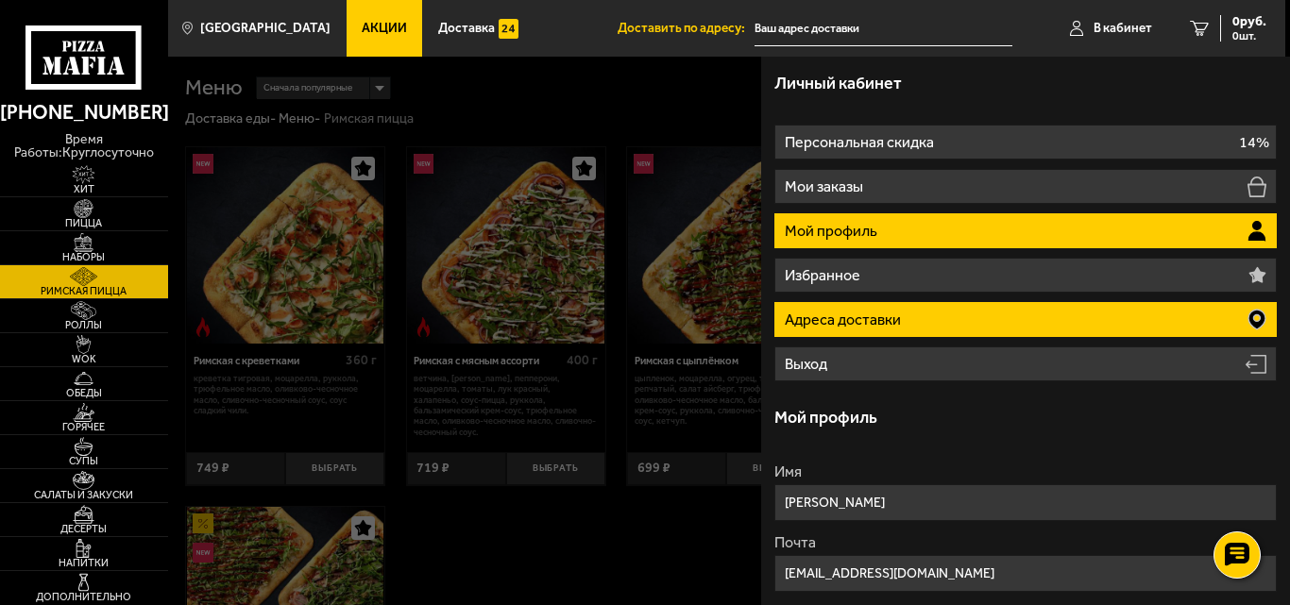
click at [1218, 314] on li "Адреса доставки" at bounding box center [1025, 319] width 502 height 35
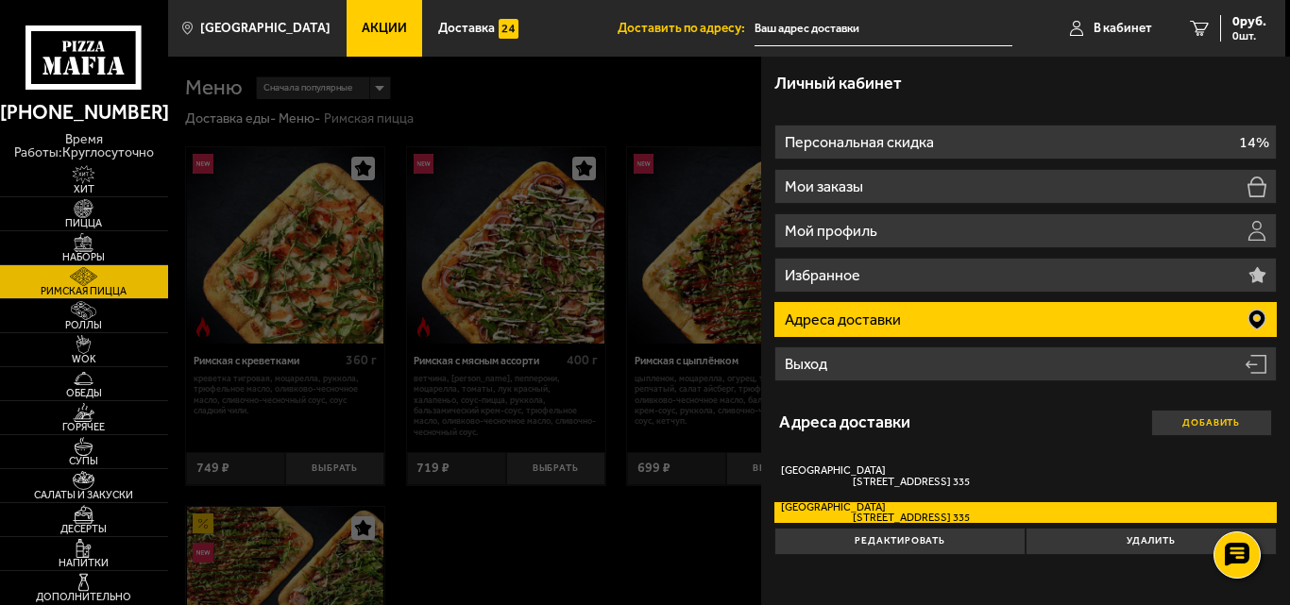
click at [1220, 421] on button "Добавить" at bounding box center [1211, 423] width 121 height 26
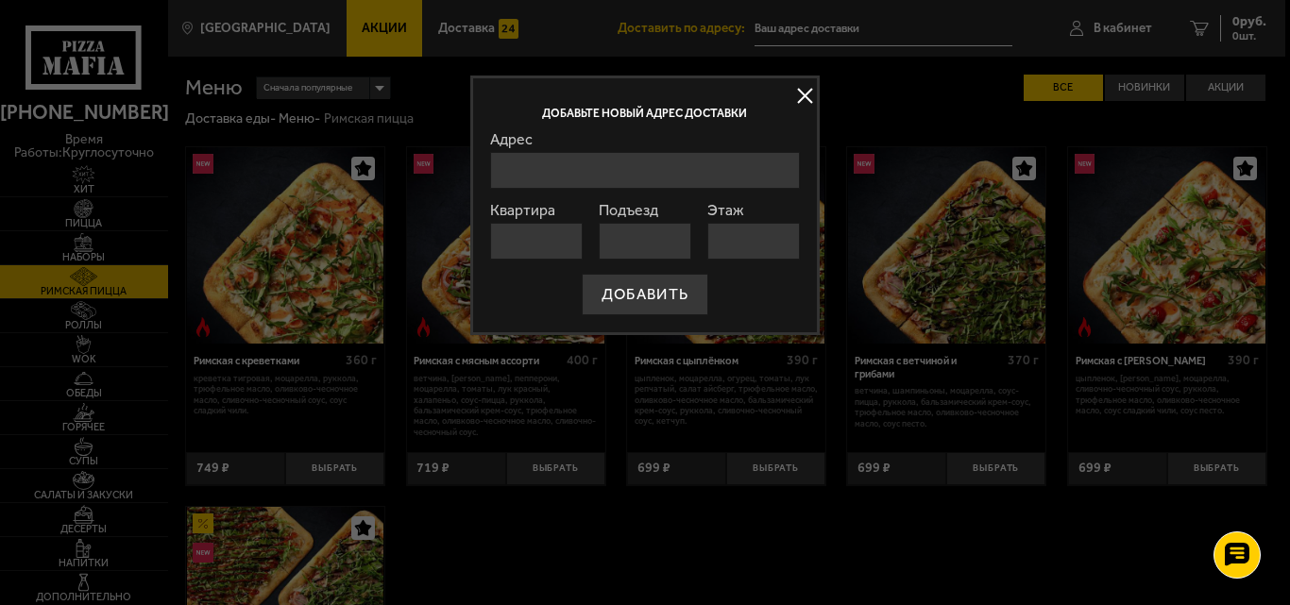
click at [808, 90] on button at bounding box center [805, 96] width 28 height 28
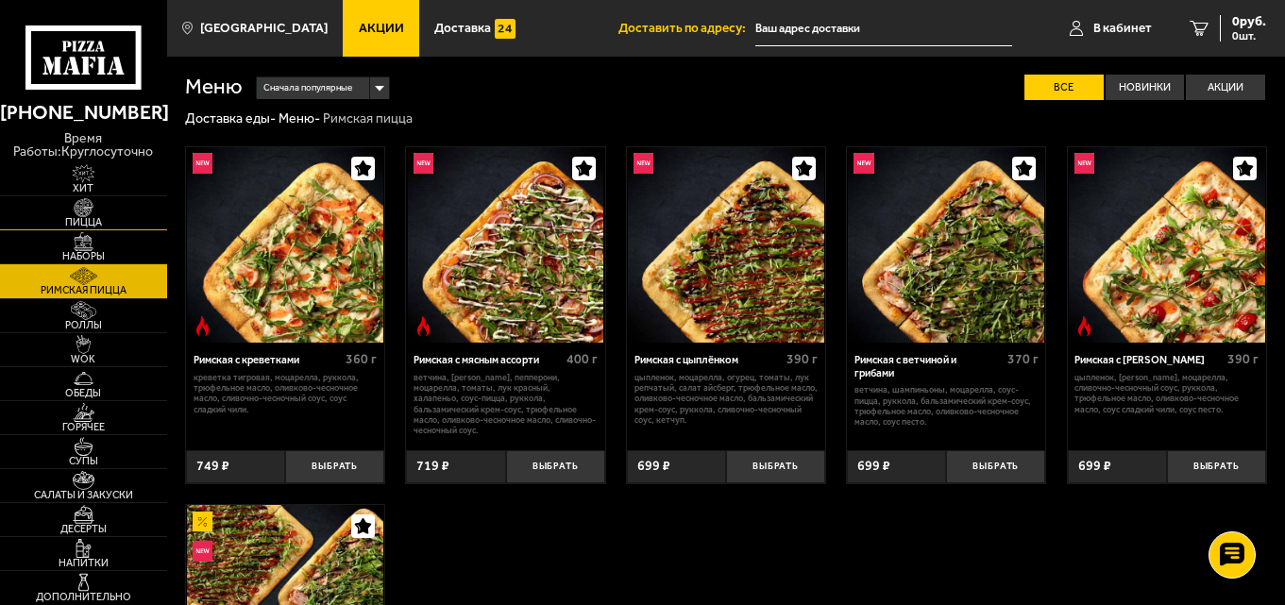
click at [101, 227] on span "Пицца" at bounding box center [83, 222] width 167 height 10
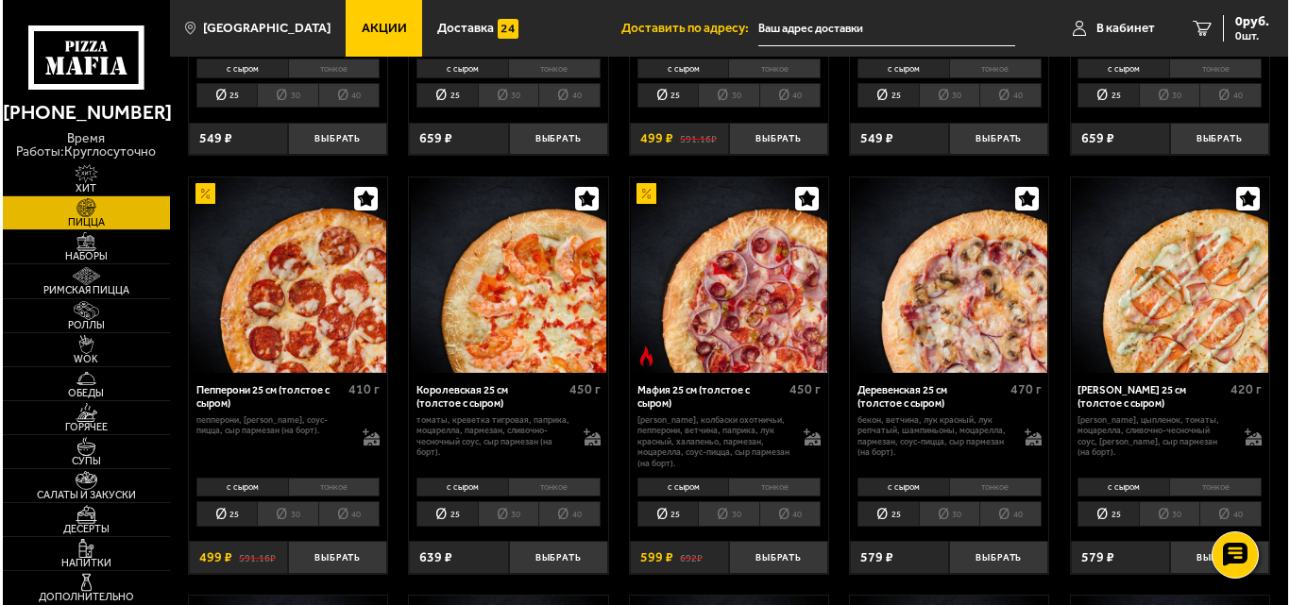
scroll to position [1700, 0]
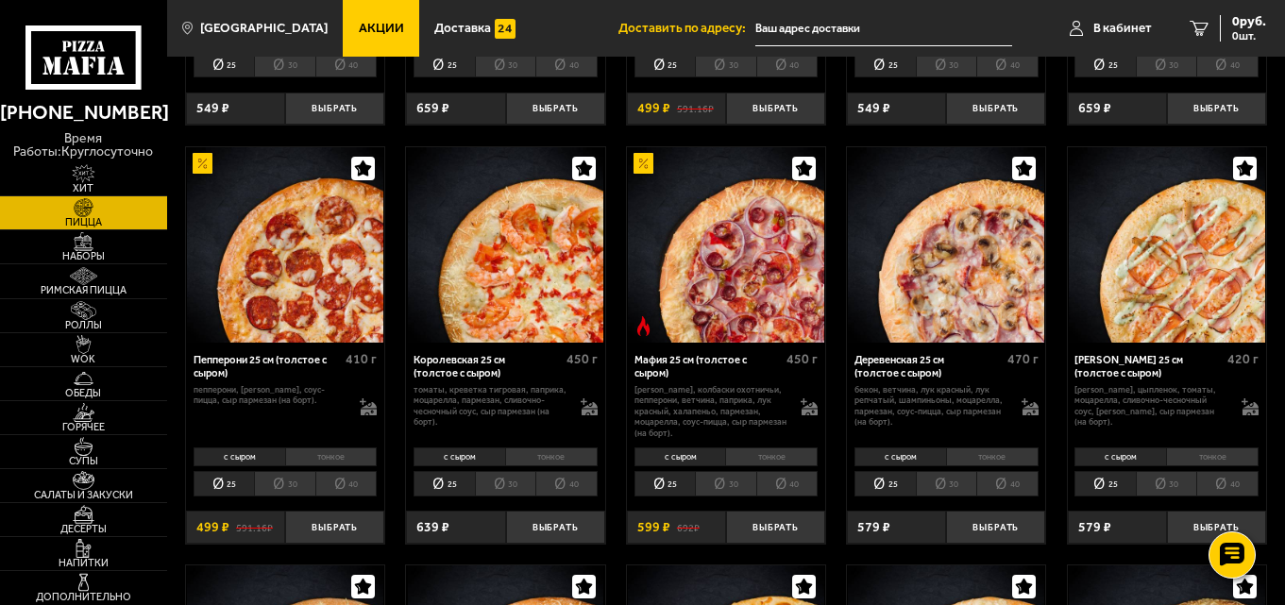
click at [747, 401] on p "[PERSON_NAME], колбаски охотничьи, пепперони, ветчина, паприка, лук красный, ха…" at bounding box center [711, 411] width 153 height 54
click at [741, 376] on div "Мафия 25 см (толстое с сыром)" at bounding box center [709, 367] width 148 height 26
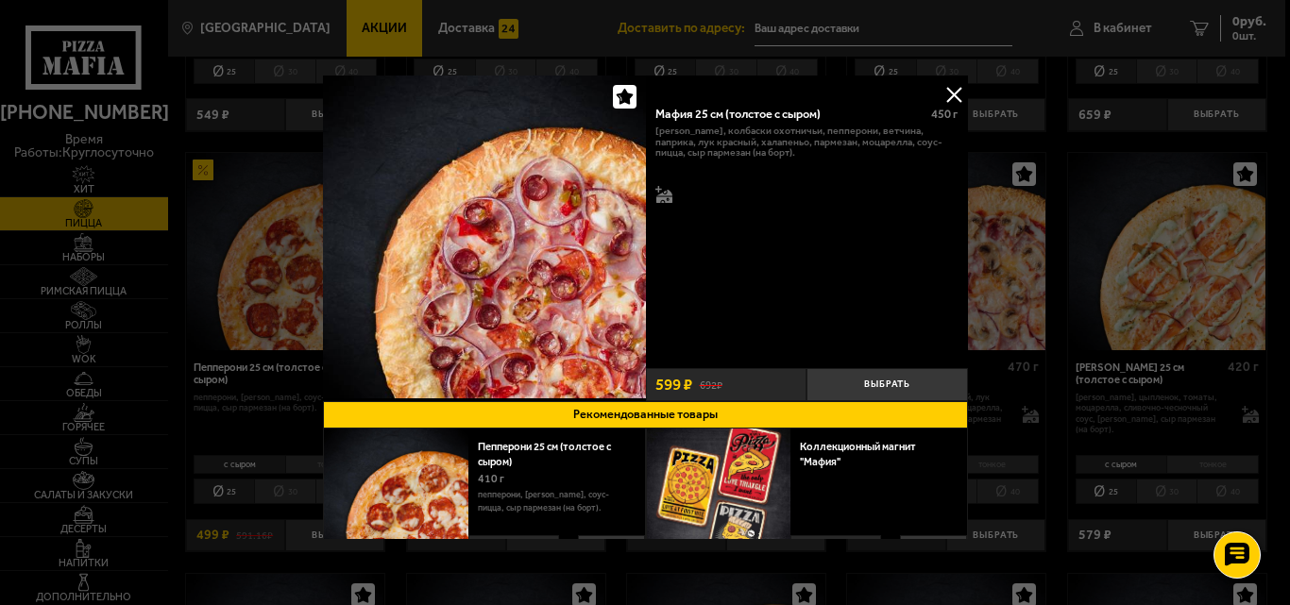
click at [952, 94] on button at bounding box center [954, 94] width 28 height 28
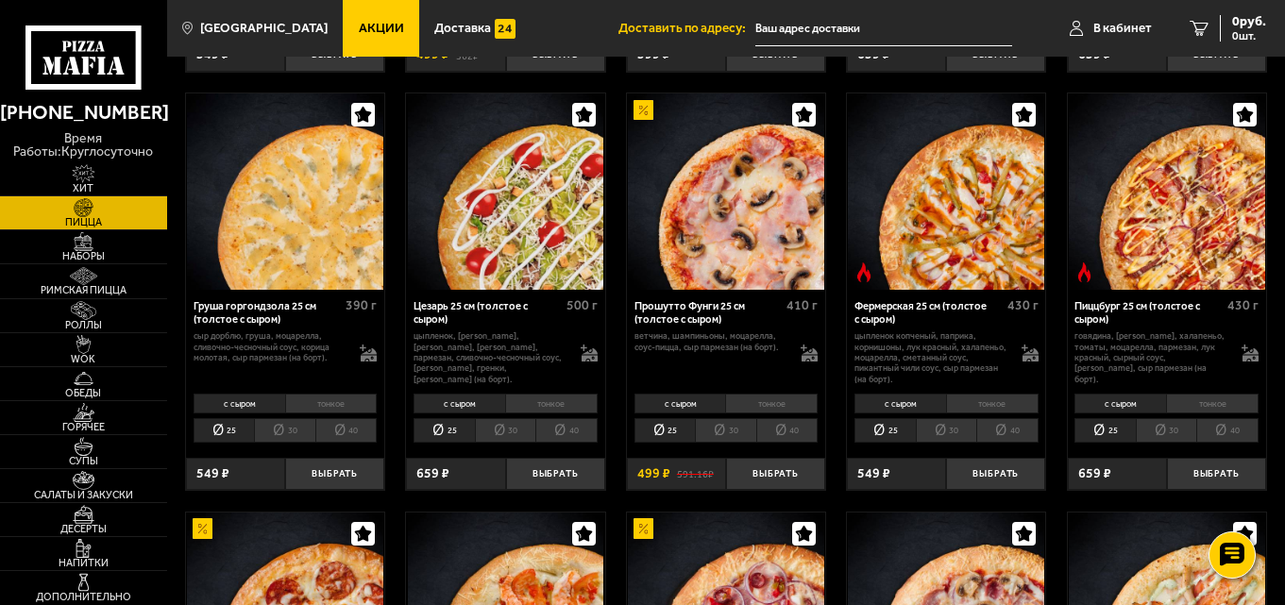
scroll to position [1322, 0]
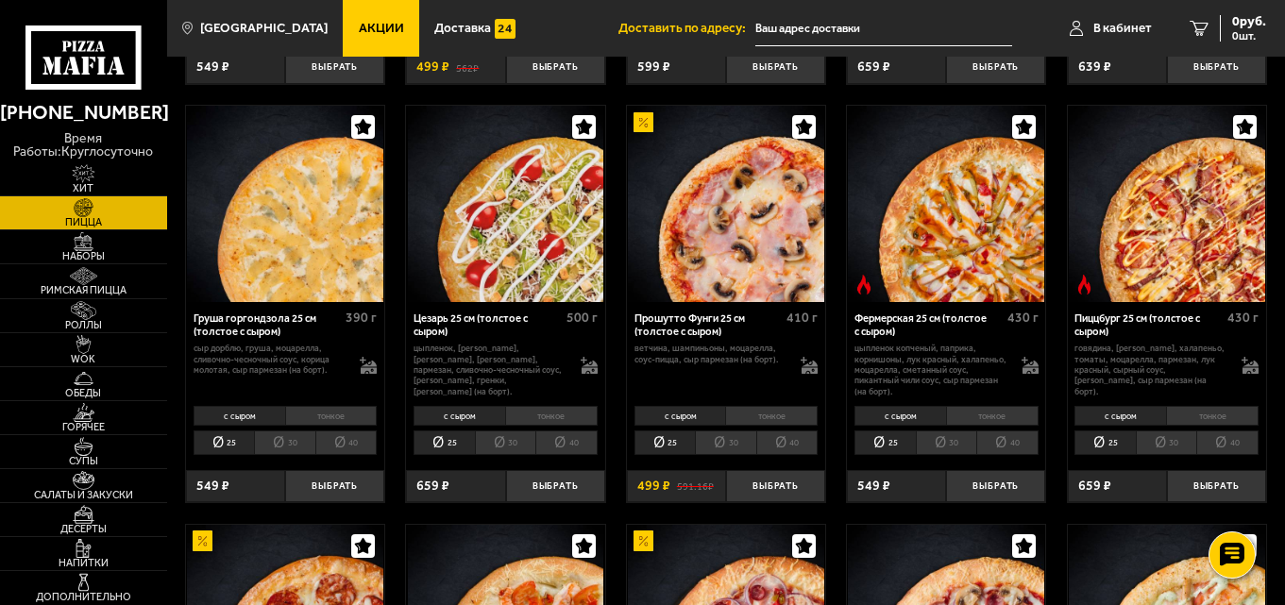
click at [775, 245] on img at bounding box center [726, 204] width 196 height 196
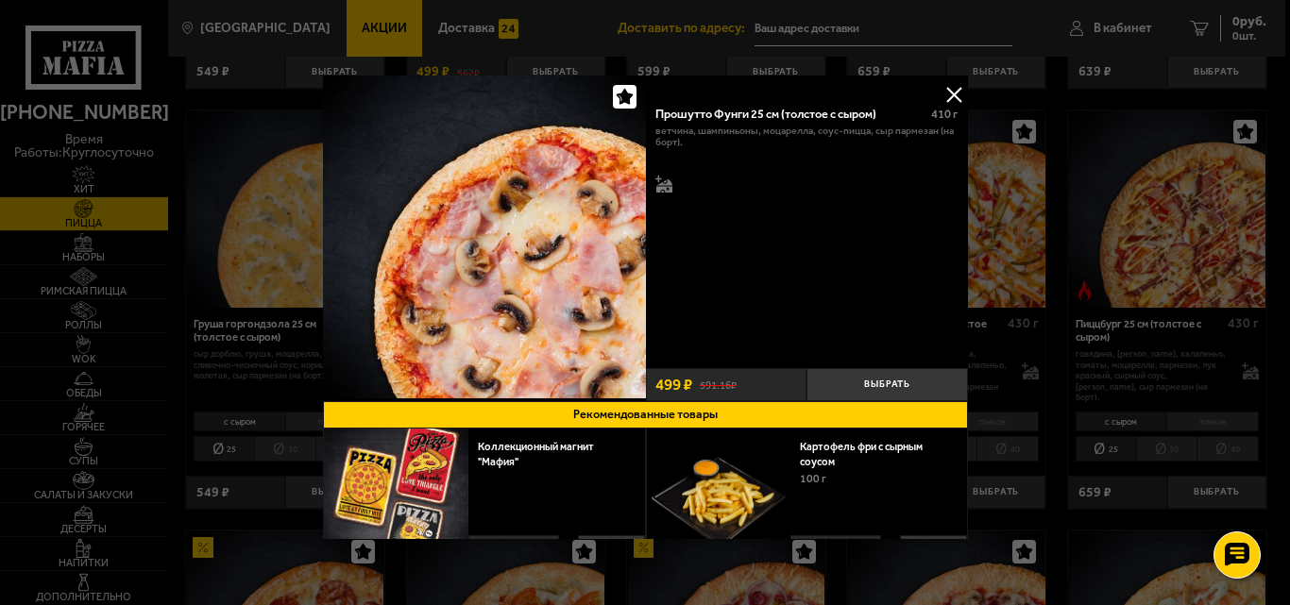
click at [944, 91] on button at bounding box center [954, 94] width 28 height 28
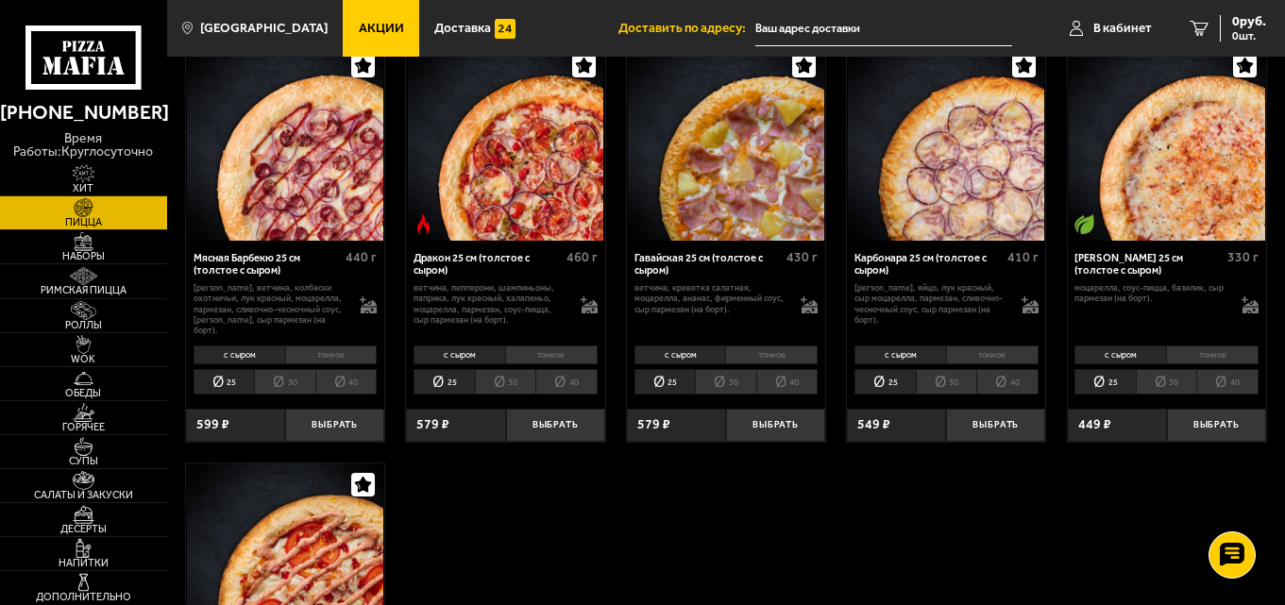
scroll to position [2645, 0]
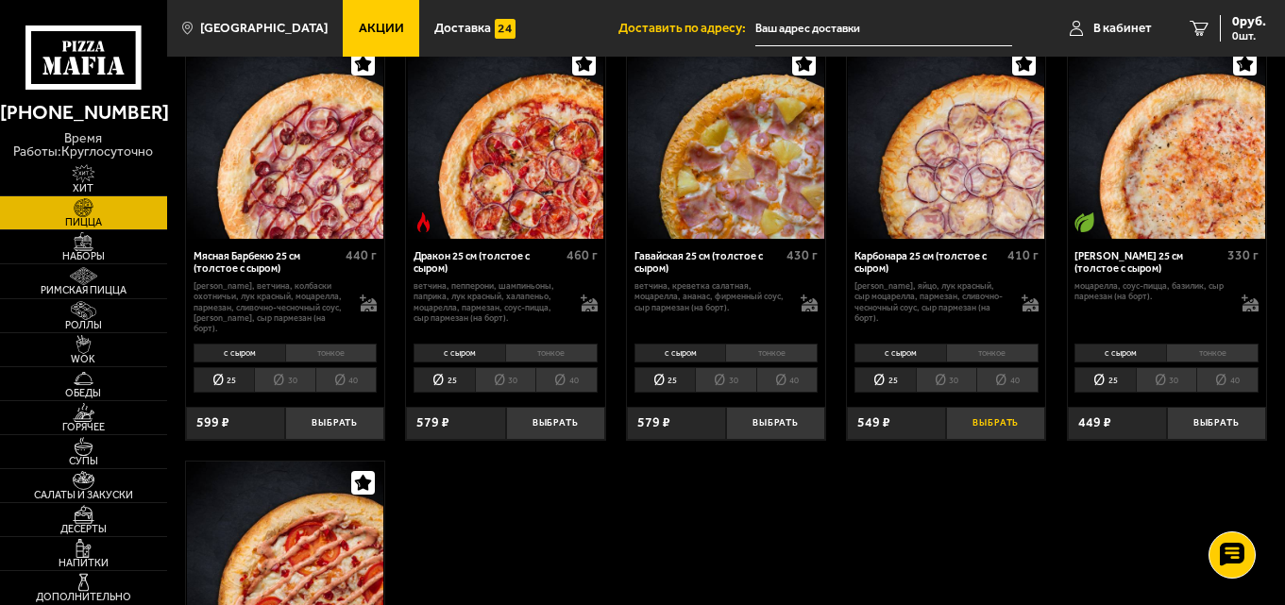
click at [993, 422] on button "Выбрать" at bounding box center [995, 423] width 99 height 33
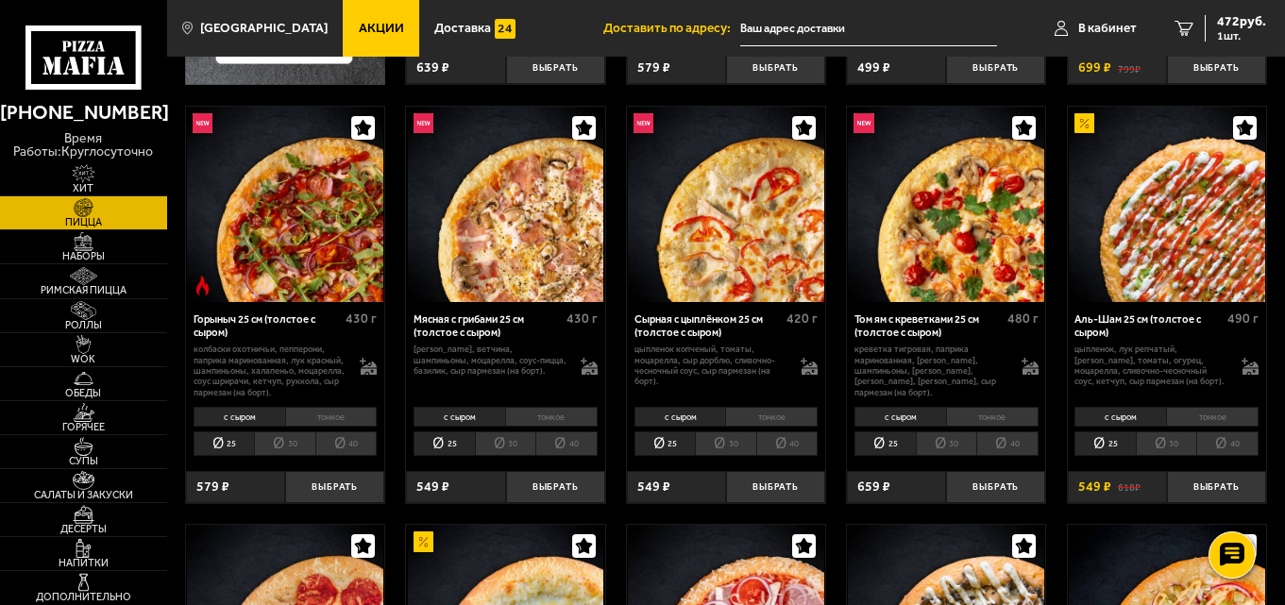
scroll to position [567, 0]
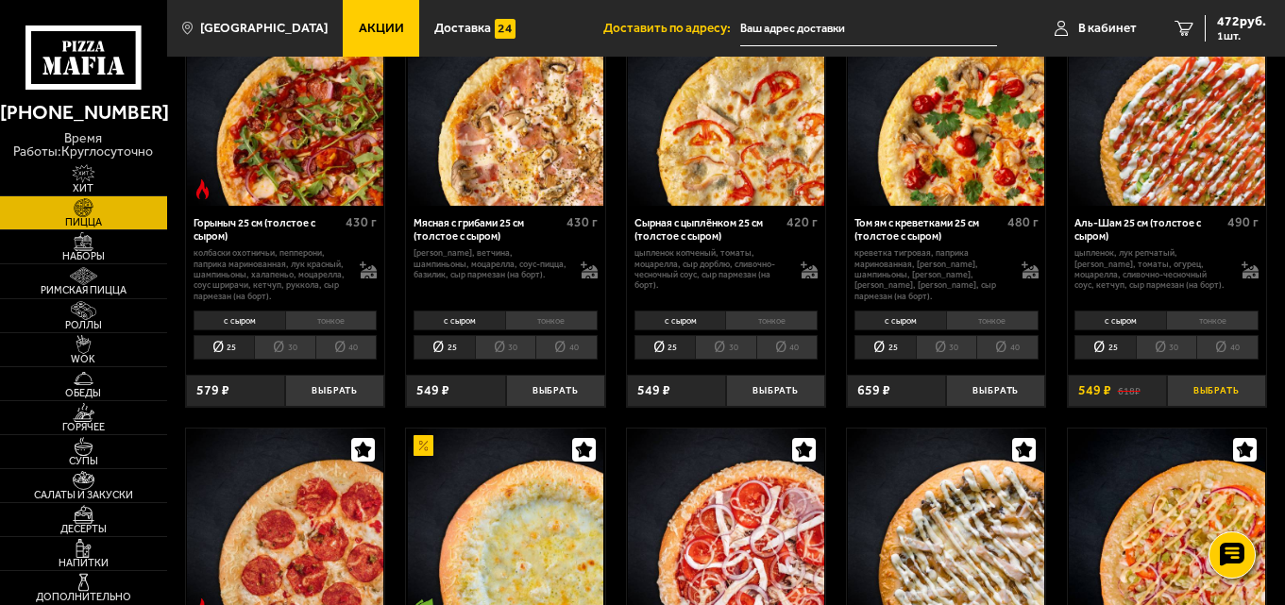
click at [1205, 388] on button "Выбрать" at bounding box center [1216, 391] width 99 height 33
click at [1220, 24] on span "1021 руб." at bounding box center [1238, 21] width 57 height 13
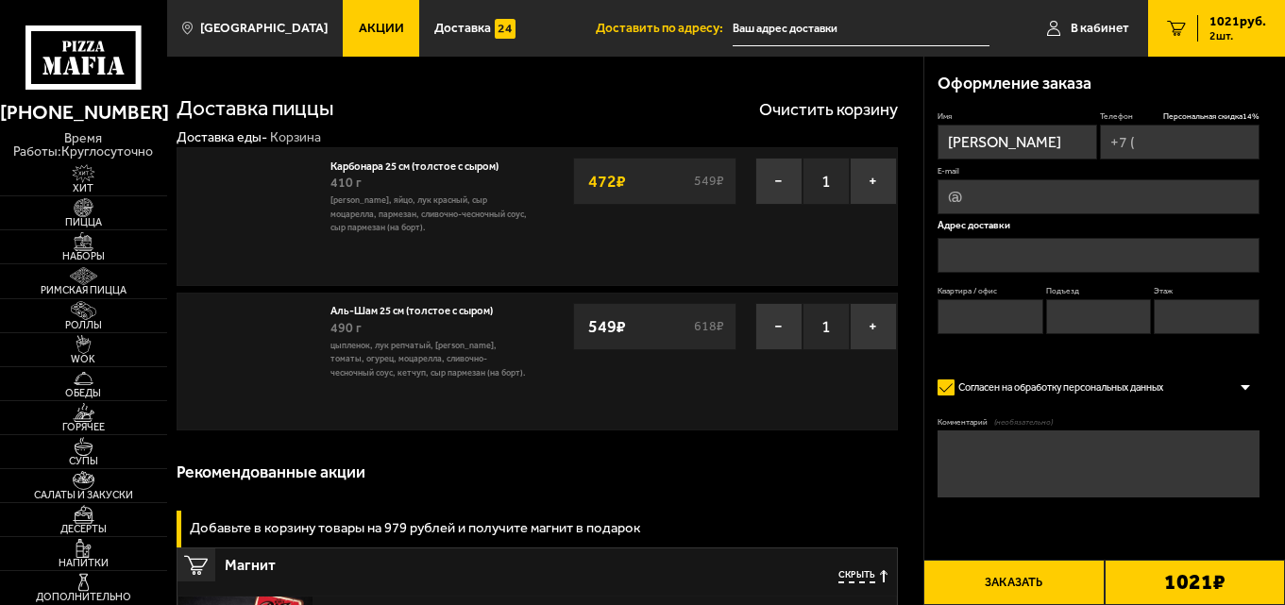
type input "[PHONE_NUMBER]"
type input "[STREET_ADDRESS]"
type input "335"
type input "6"
type input "2"
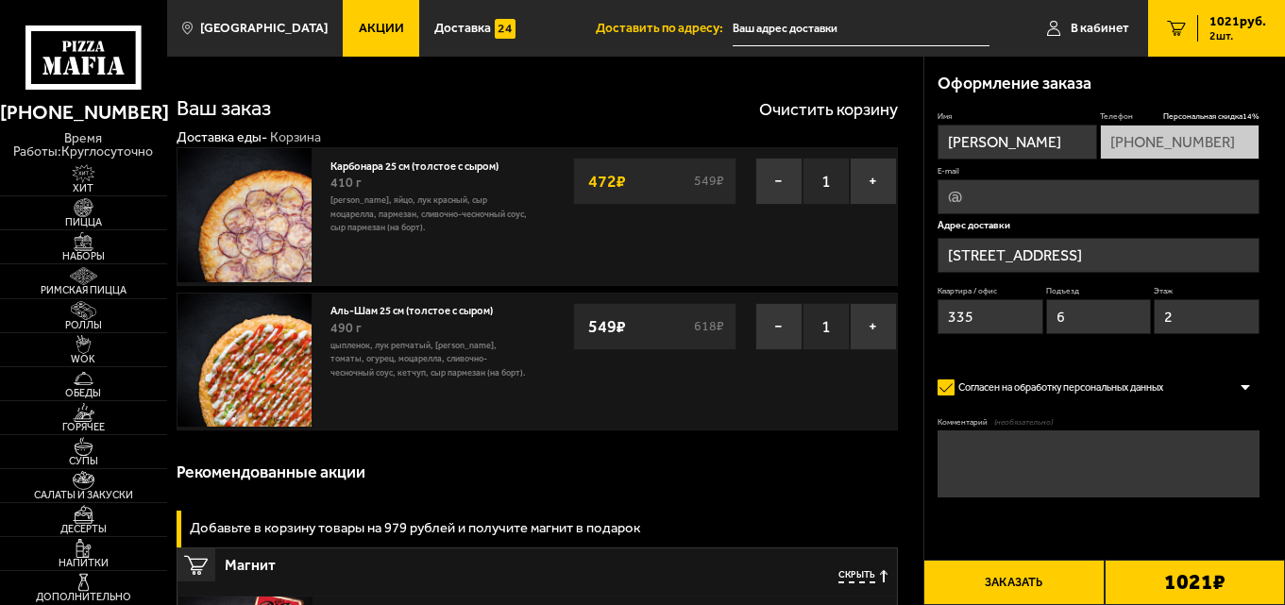
type input "[STREET_ADDRESS]"
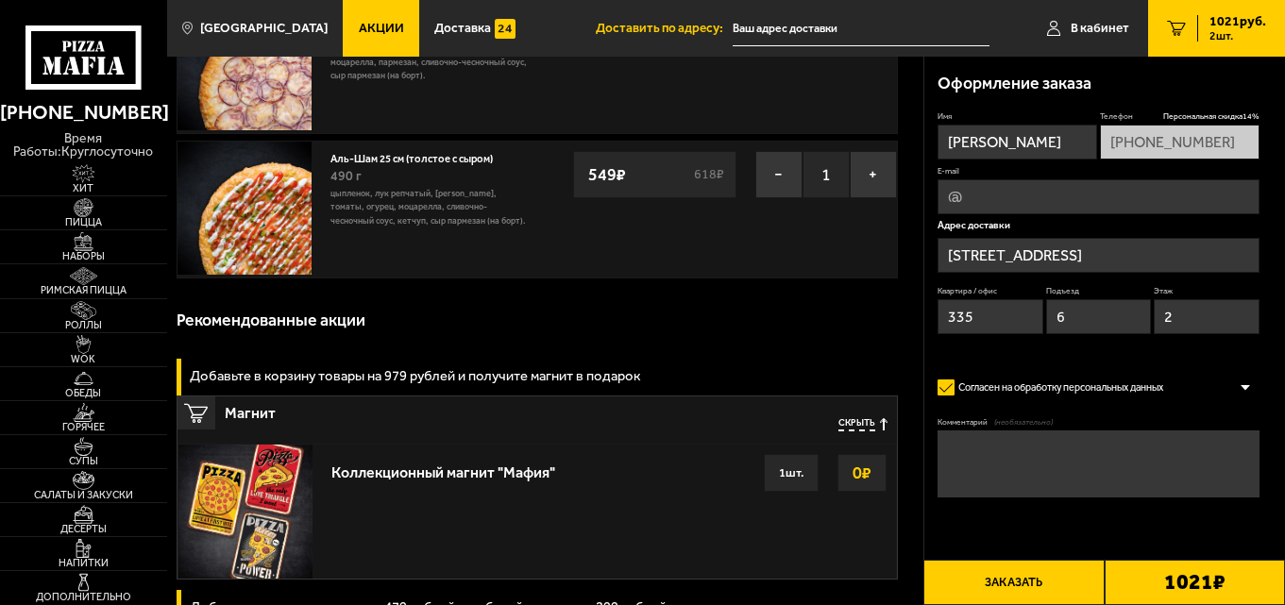
scroll to position [189, 0]
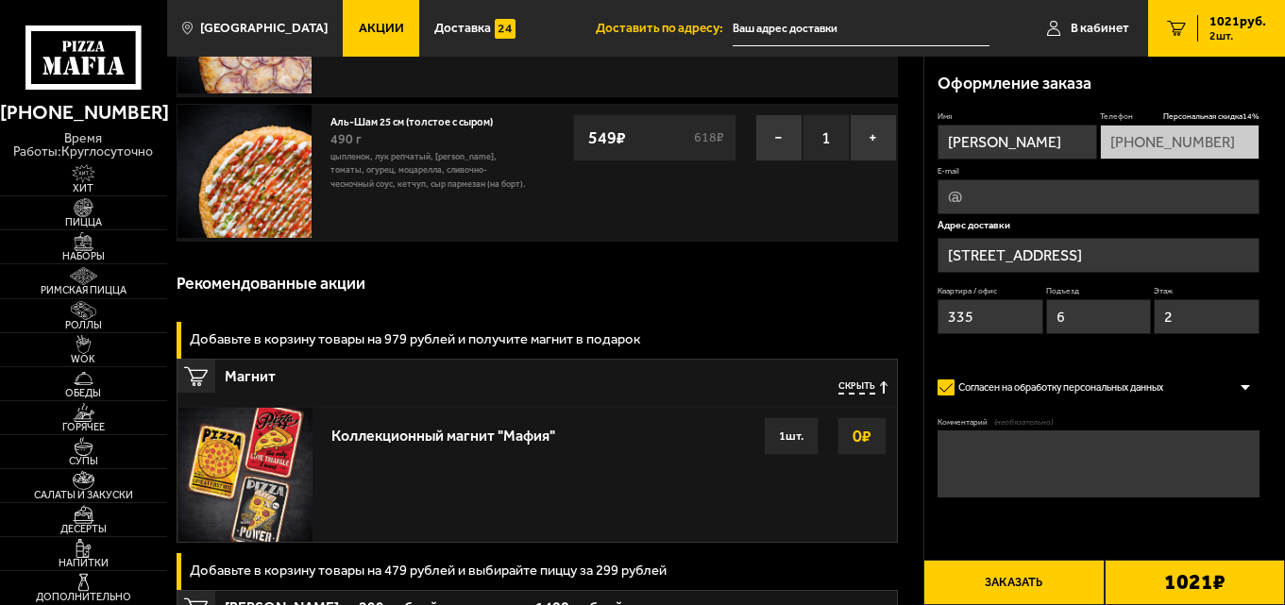
click at [1021, 463] on textarea "Комментарий (необязательно)" at bounding box center [1098, 464] width 321 height 67
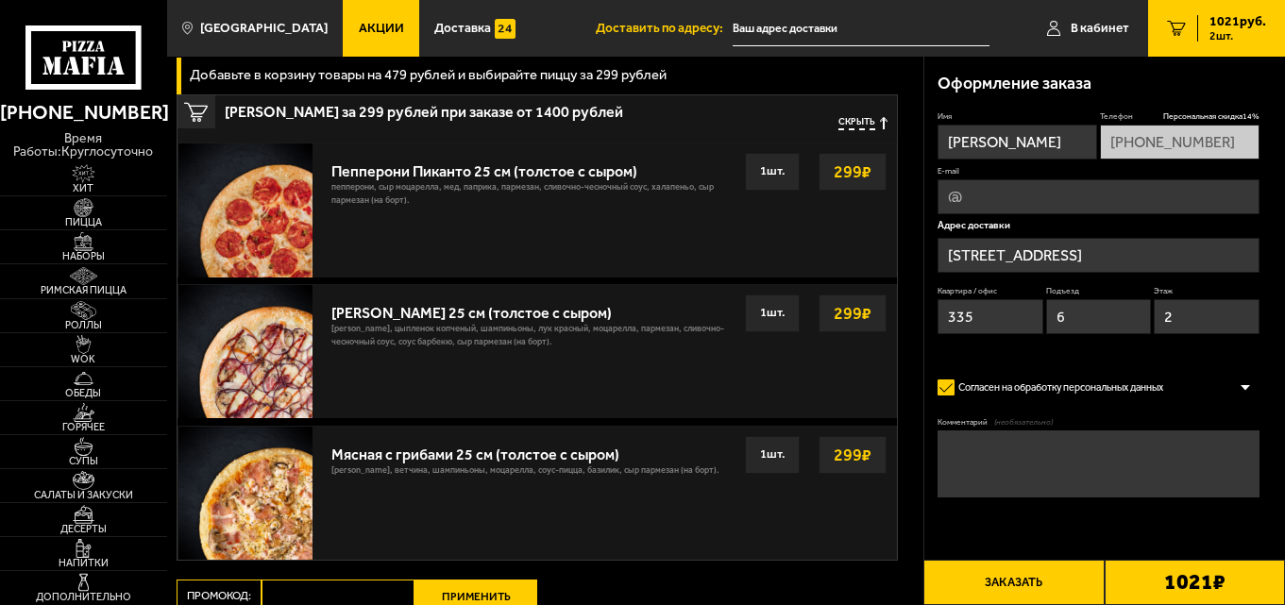
scroll to position [756, 0]
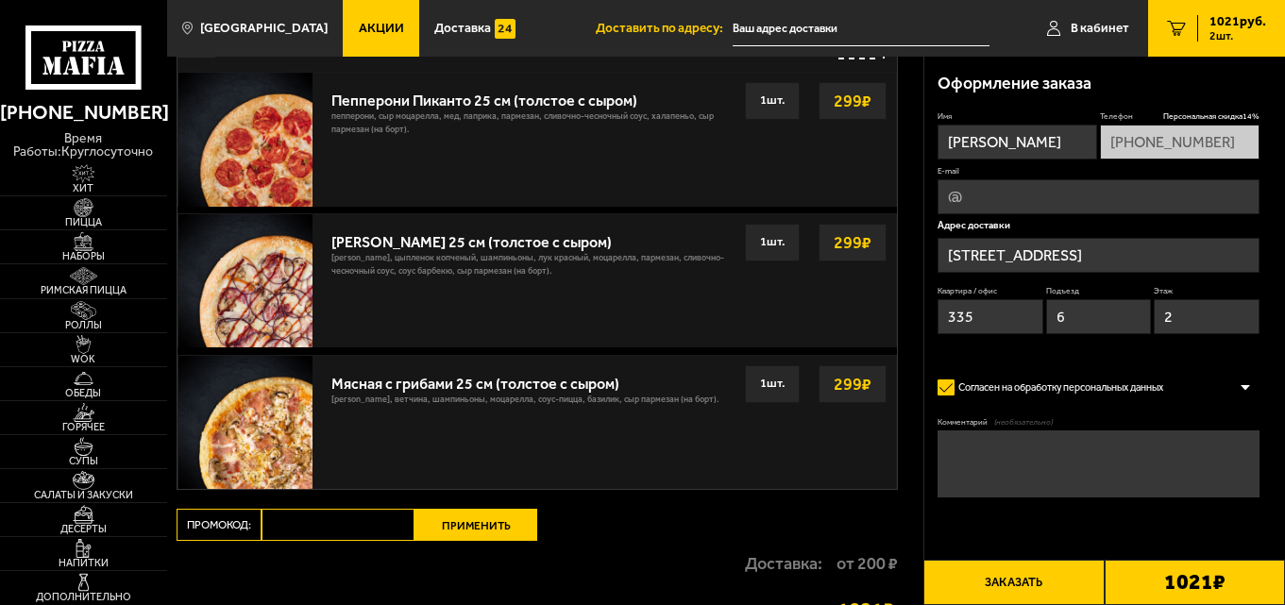
click at [1010, 585] on button "Заказать" at bounding box center [1014, 582] width 180 height 45
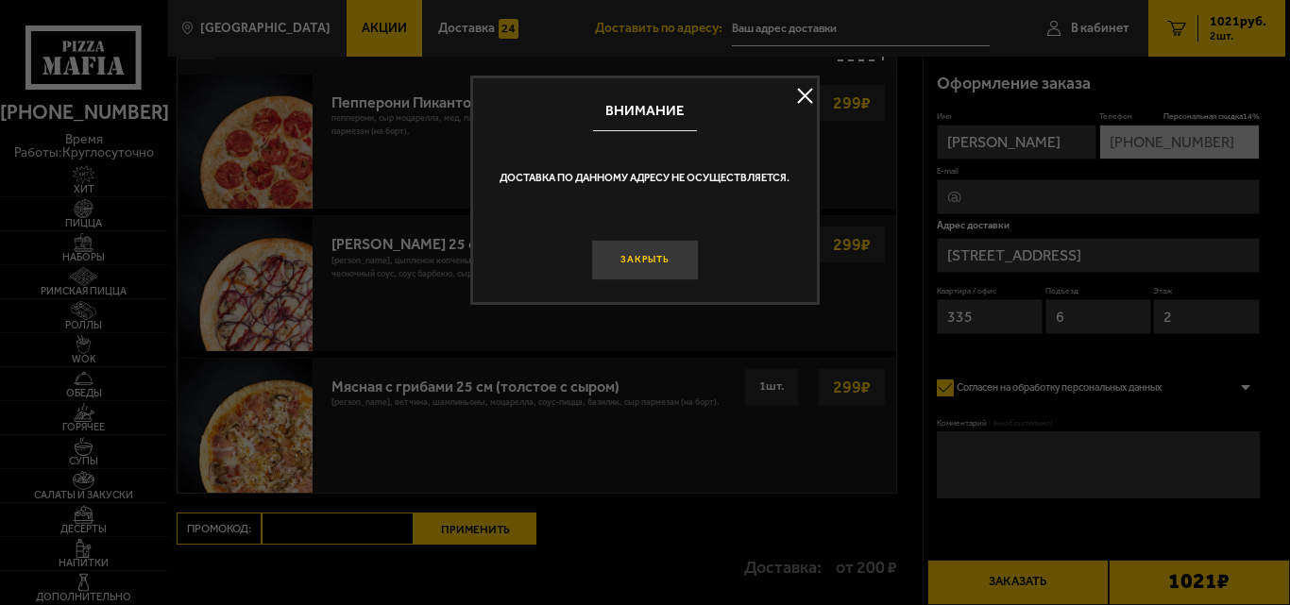
click at [657, 255] on button "Закрыть" at bounding box center [645, 260] width 108 height 41
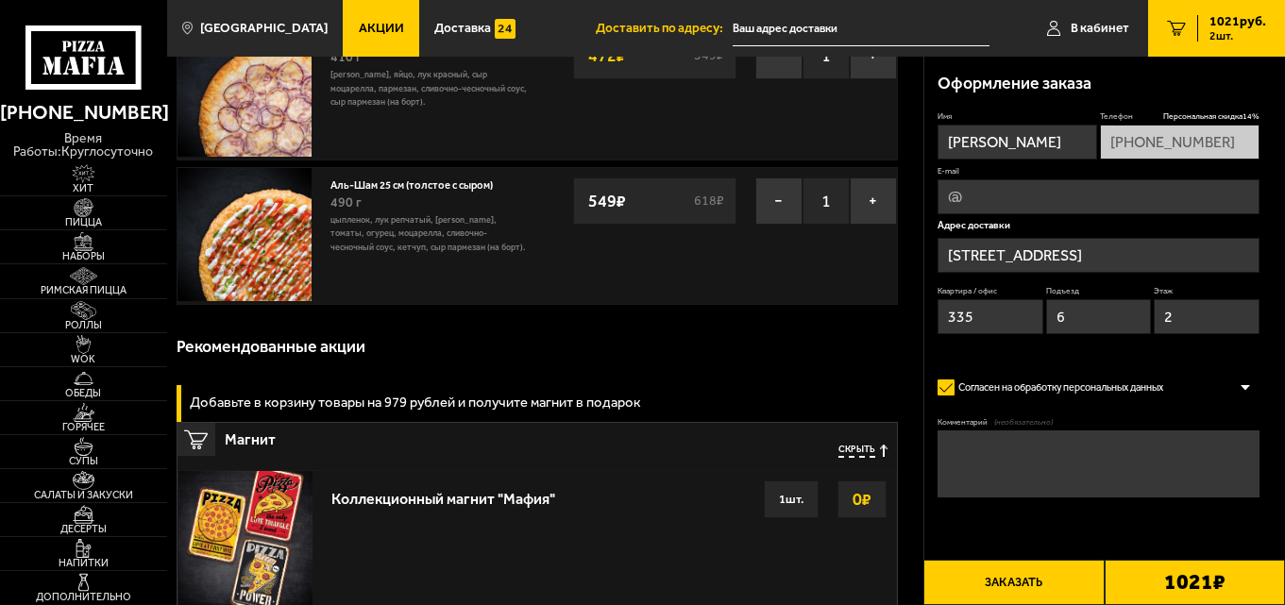
scroll to position [0, 0]
